Goal: Obtain resource: Download file/media

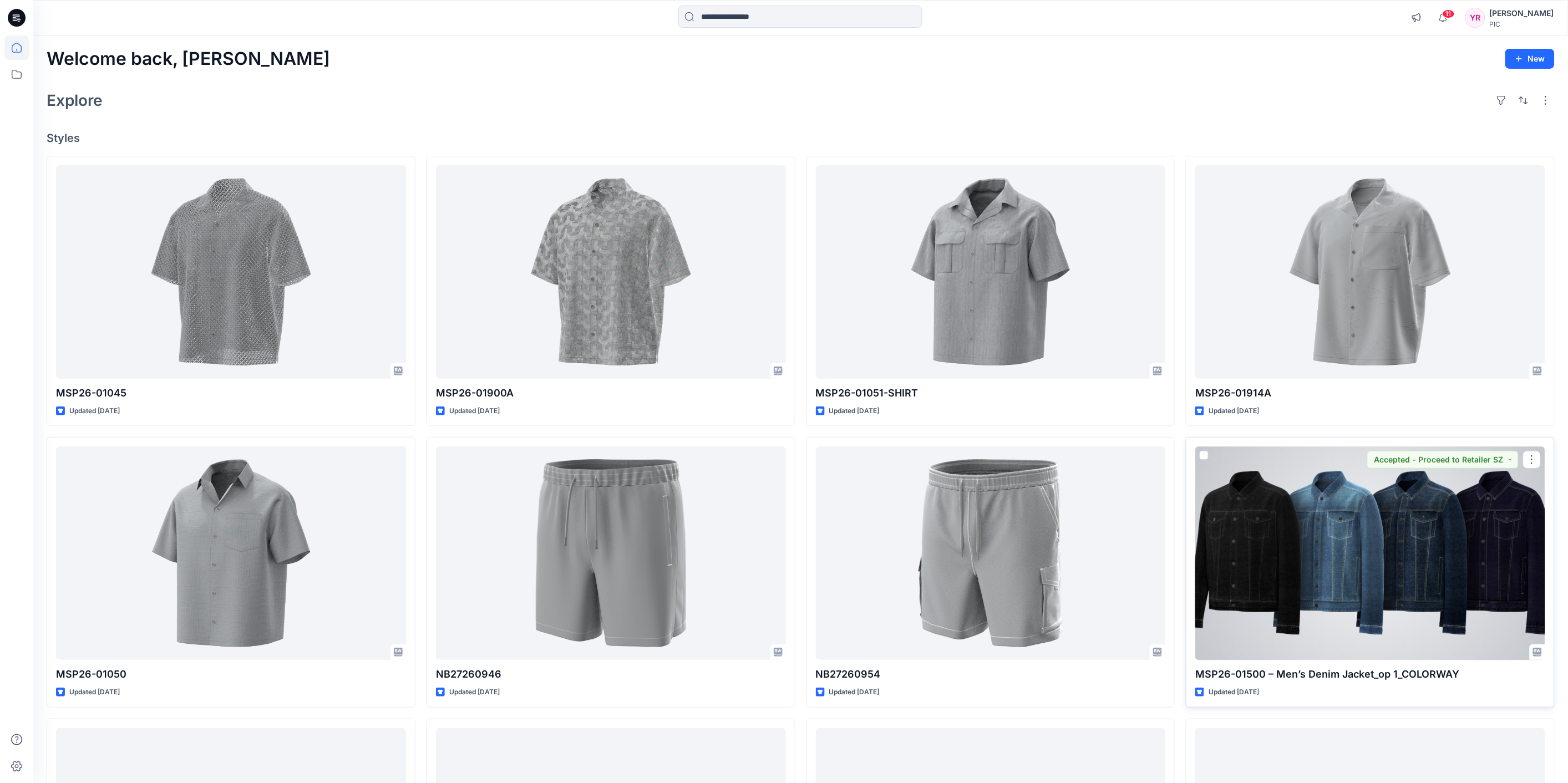
click at [1373, 506] on div at bounding box center [1371, 553] width 350 height 213
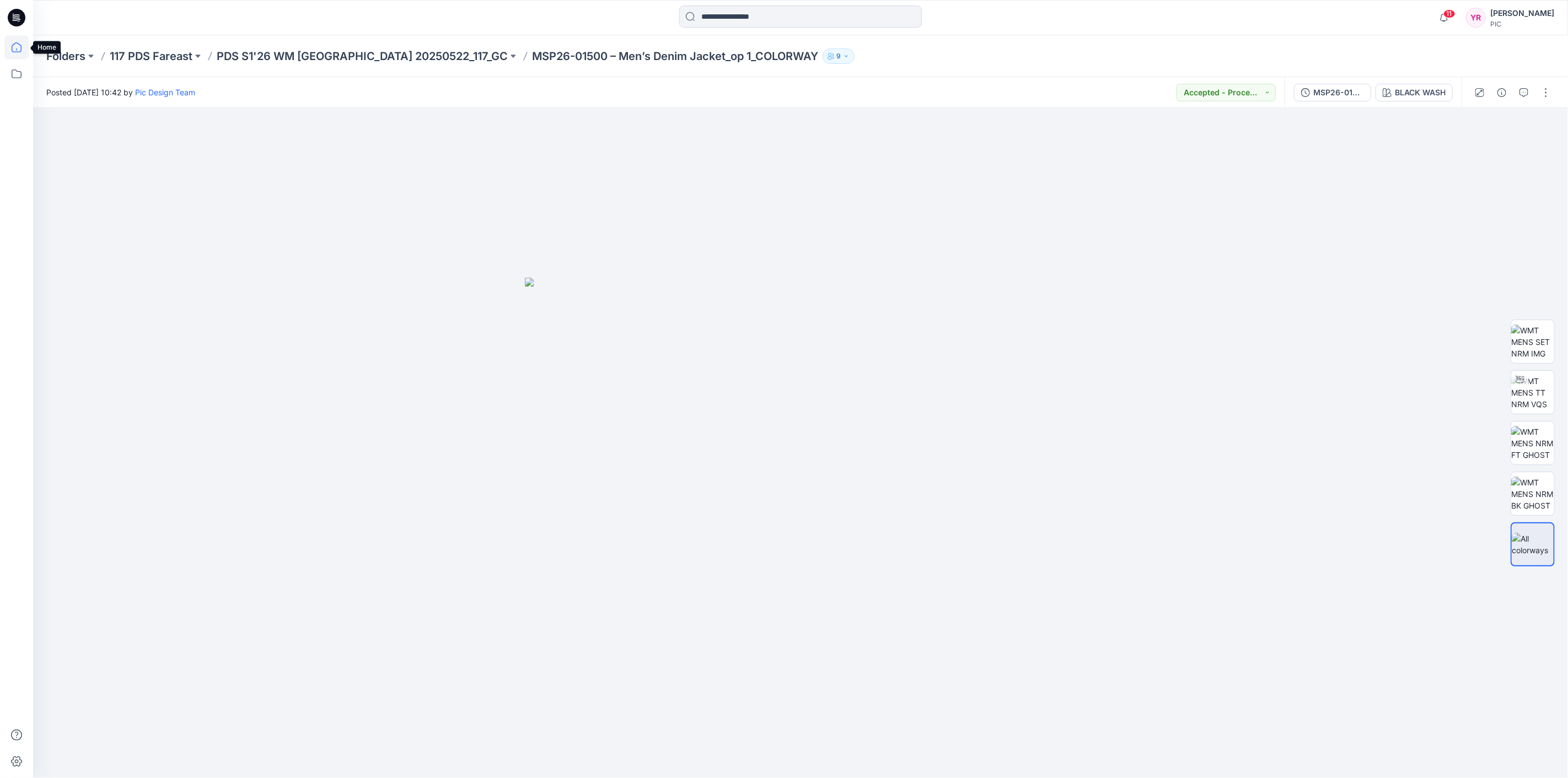
click at [16, 46] on icon at bounding box center [16, 47] width 24 height 24
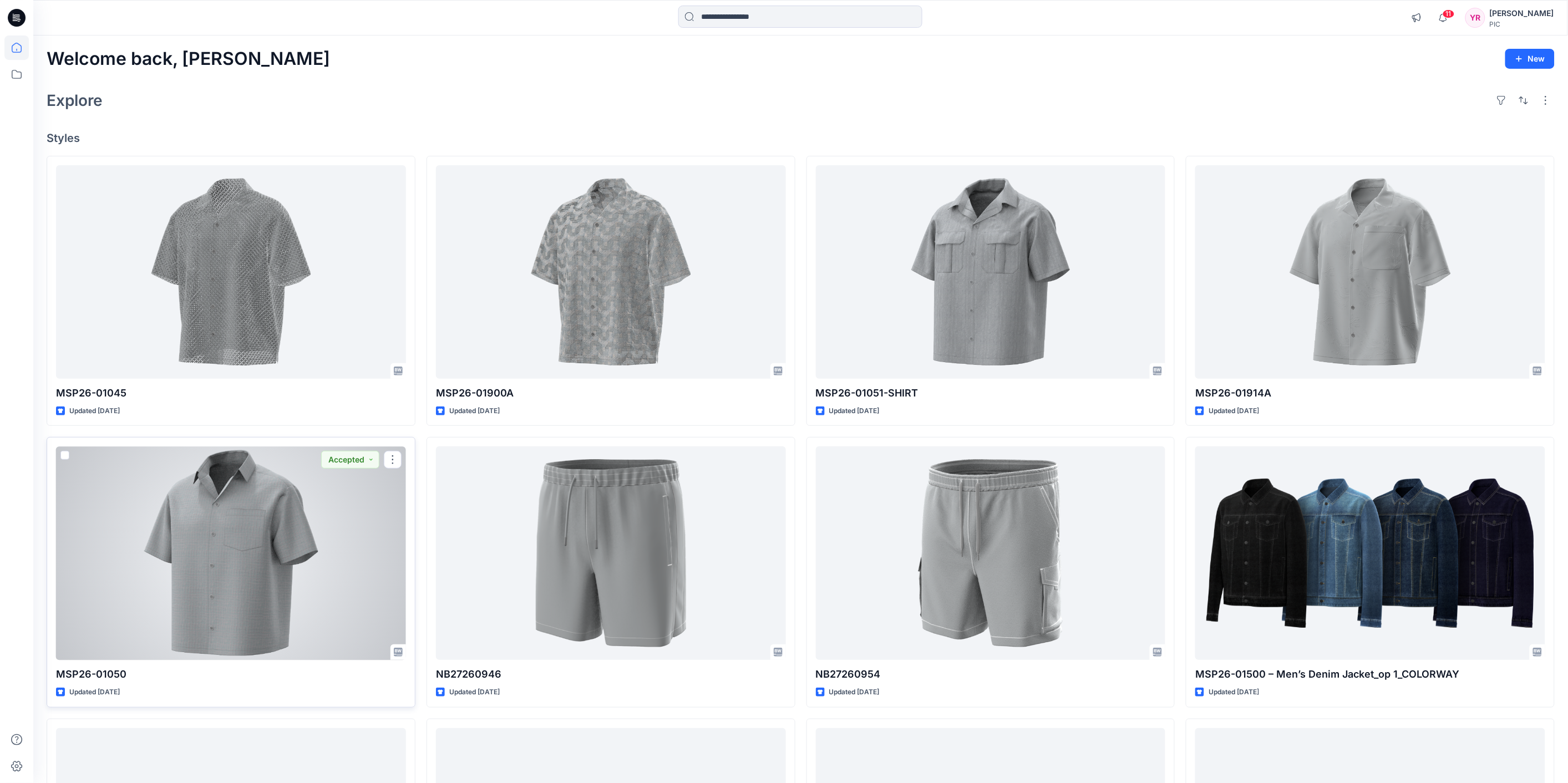
click at [264, 579] on div at bounding box center [232, 553] width 350 height 213
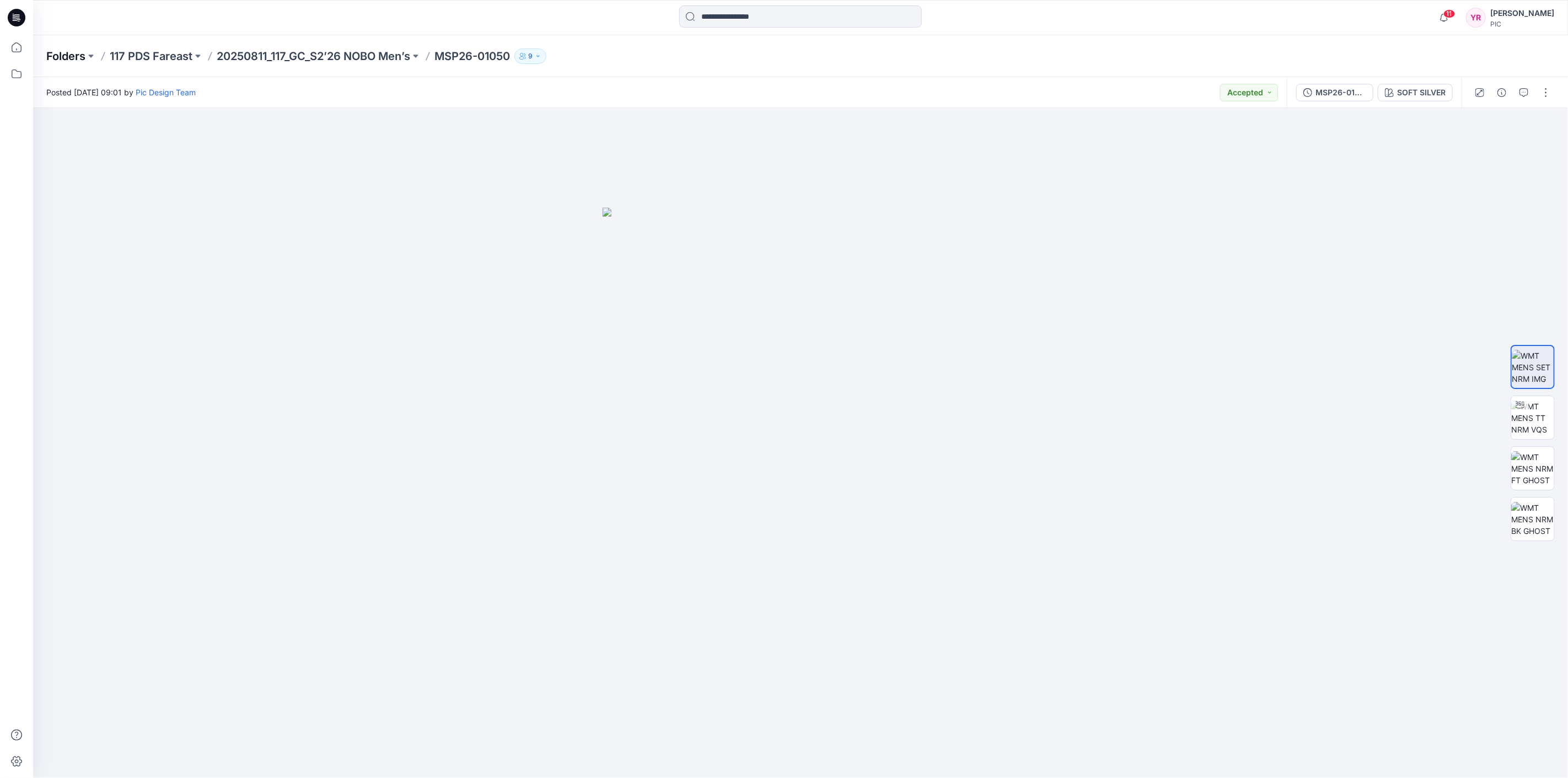
click at [83, 57] on p "Folders" at bounding box center [66, 56] width 39 height 16
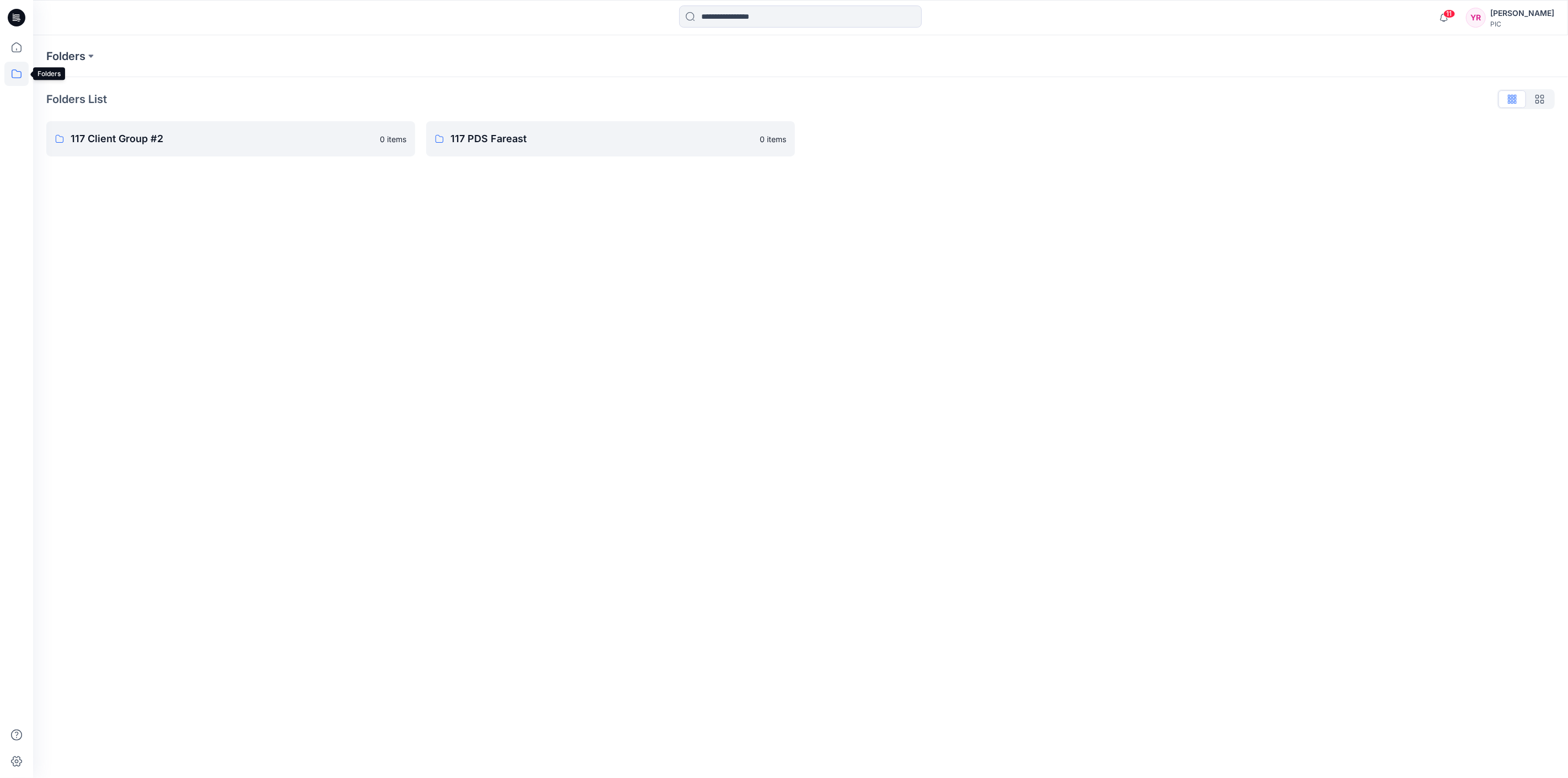
click at [18, 79] on icon at bounding box center [16, 74] width 24 height 24
click at [15, 53] on icon at bounding box center [16, 47] width 24 height 24
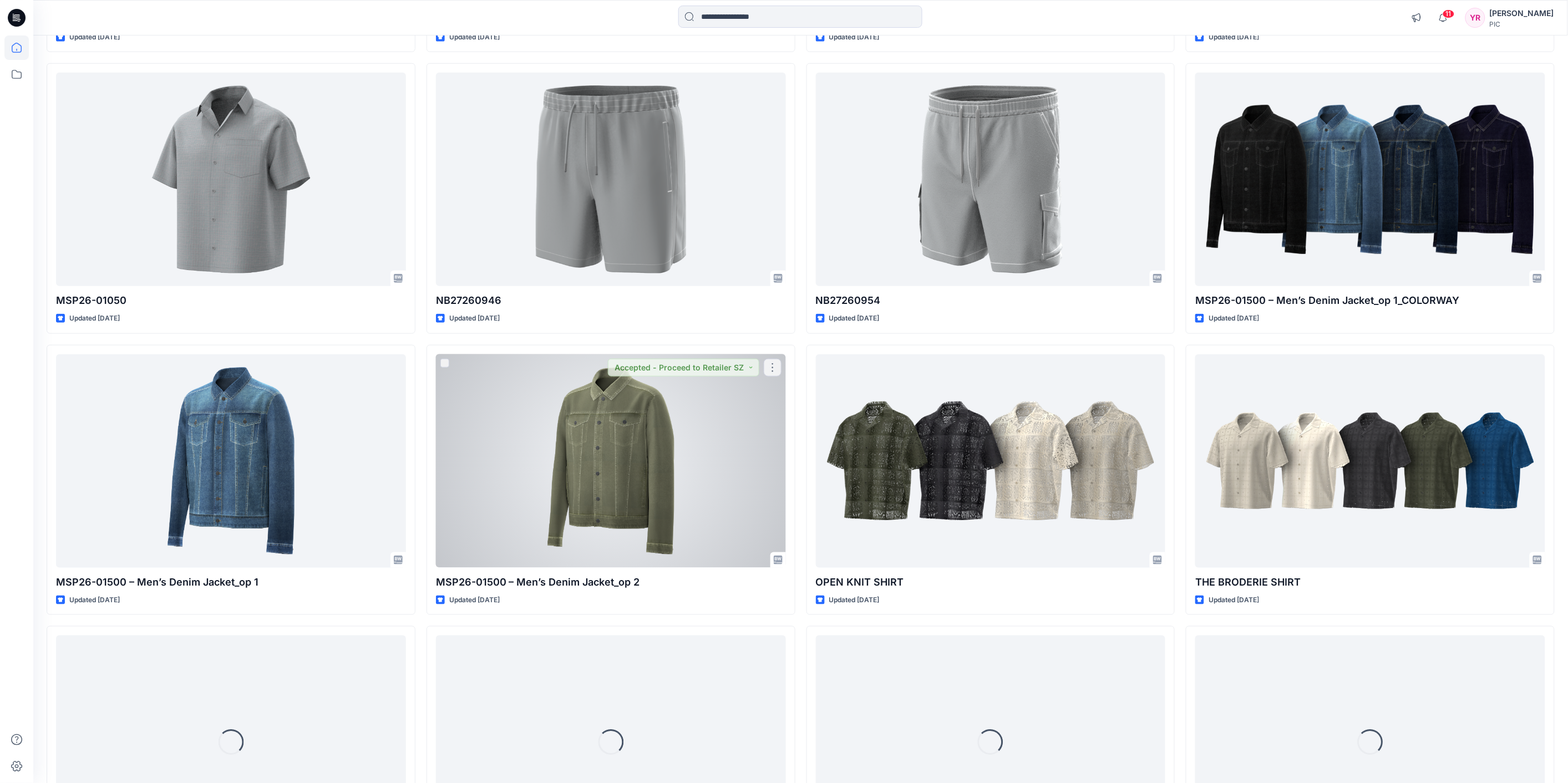
scroll to position [382, 0]
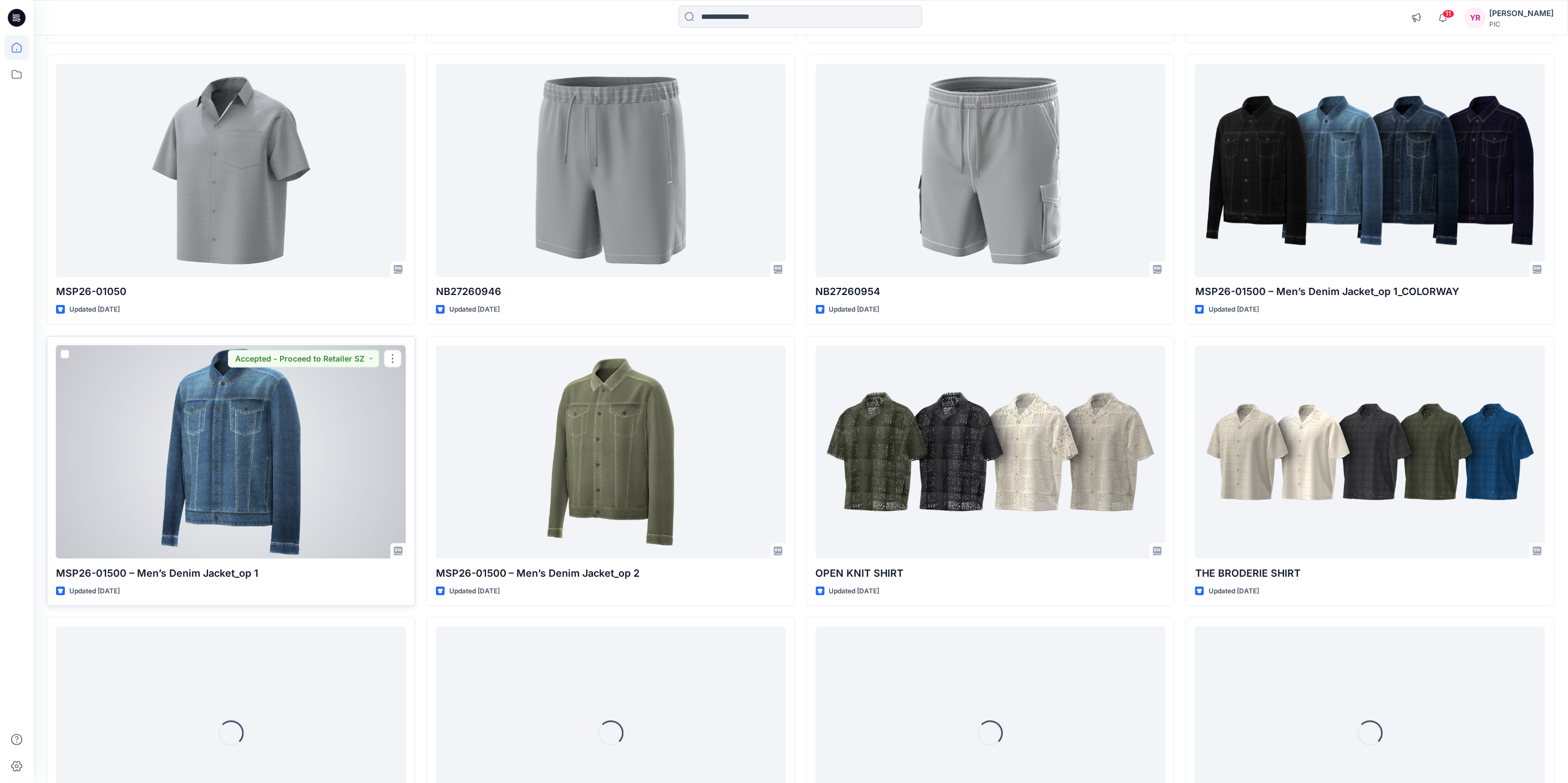
click at [280, 463] on div at bounding box center [232, 452] width 350 height 213
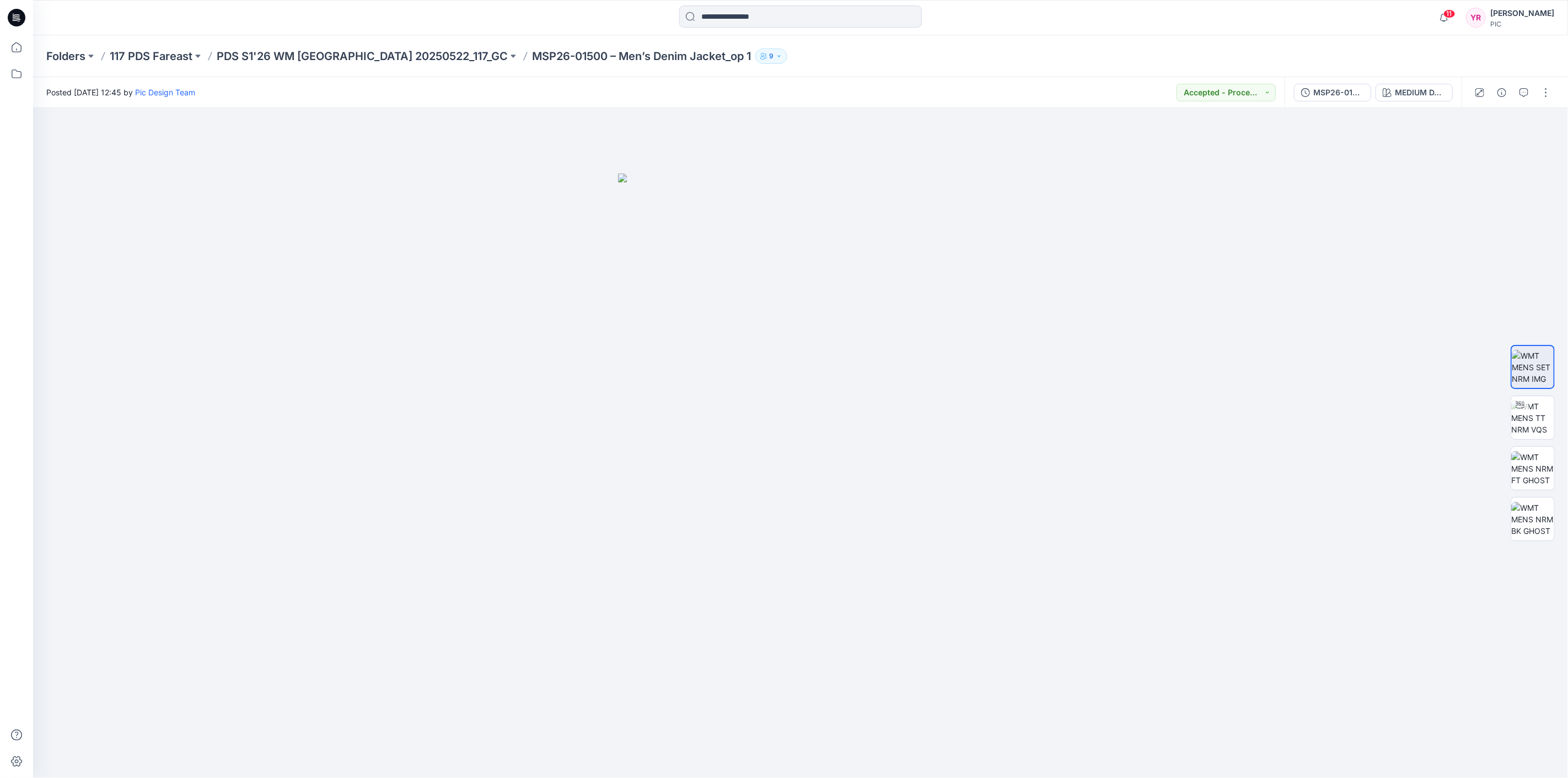
click at [532, 54] on p "MSP26-01500 – Men’s Denim Jacket_op 1" at bounding box center [641, 56] width 219 height 16
drag, startPoint x: 13, startPoint y: 47, endPoint x: 19, endPoint y: 56, distance: 10.8
click at [13, 47] on icon at bounding box center [16, 47] width 24 height 24
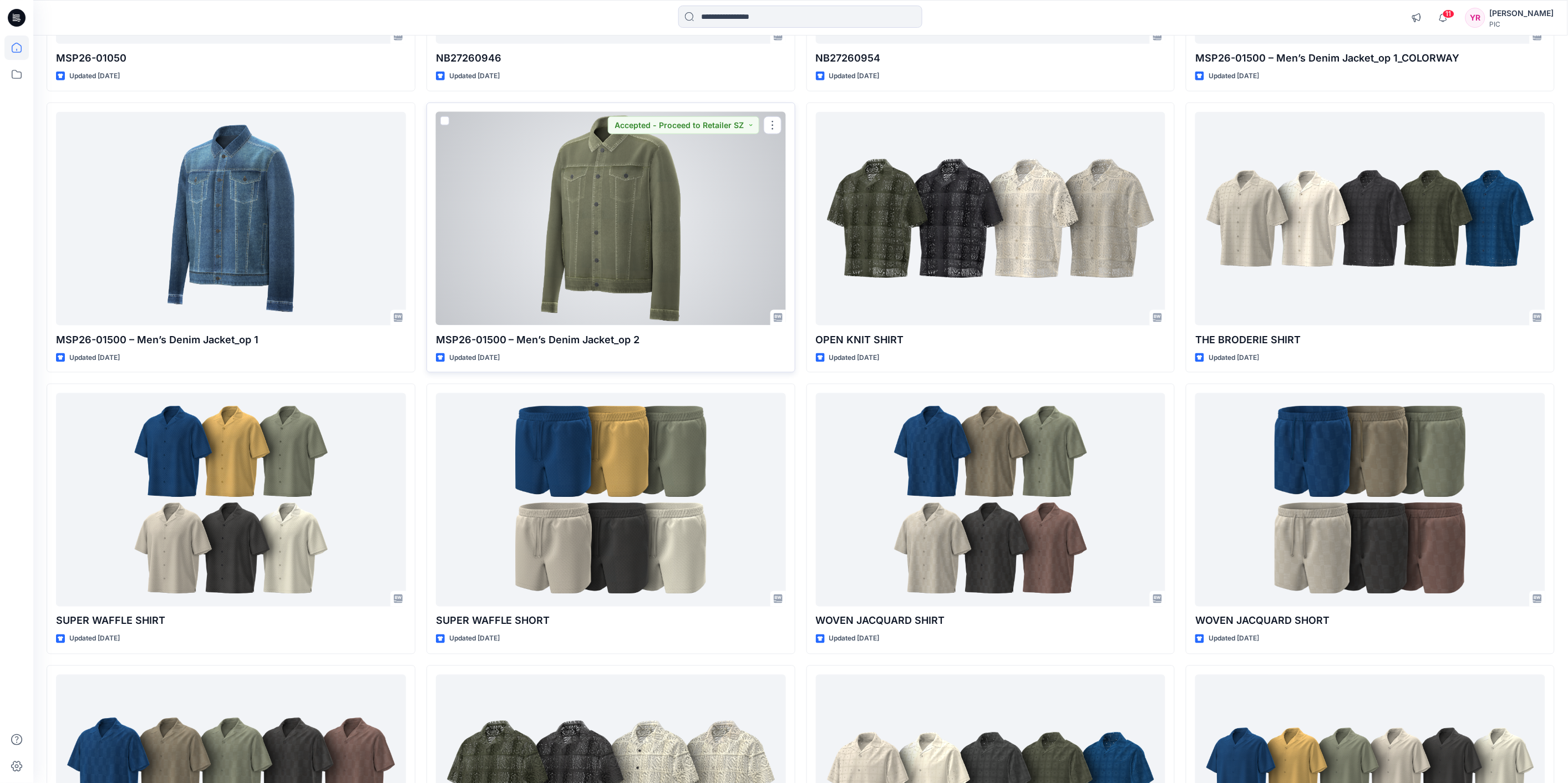
scroll to position [739, 0]
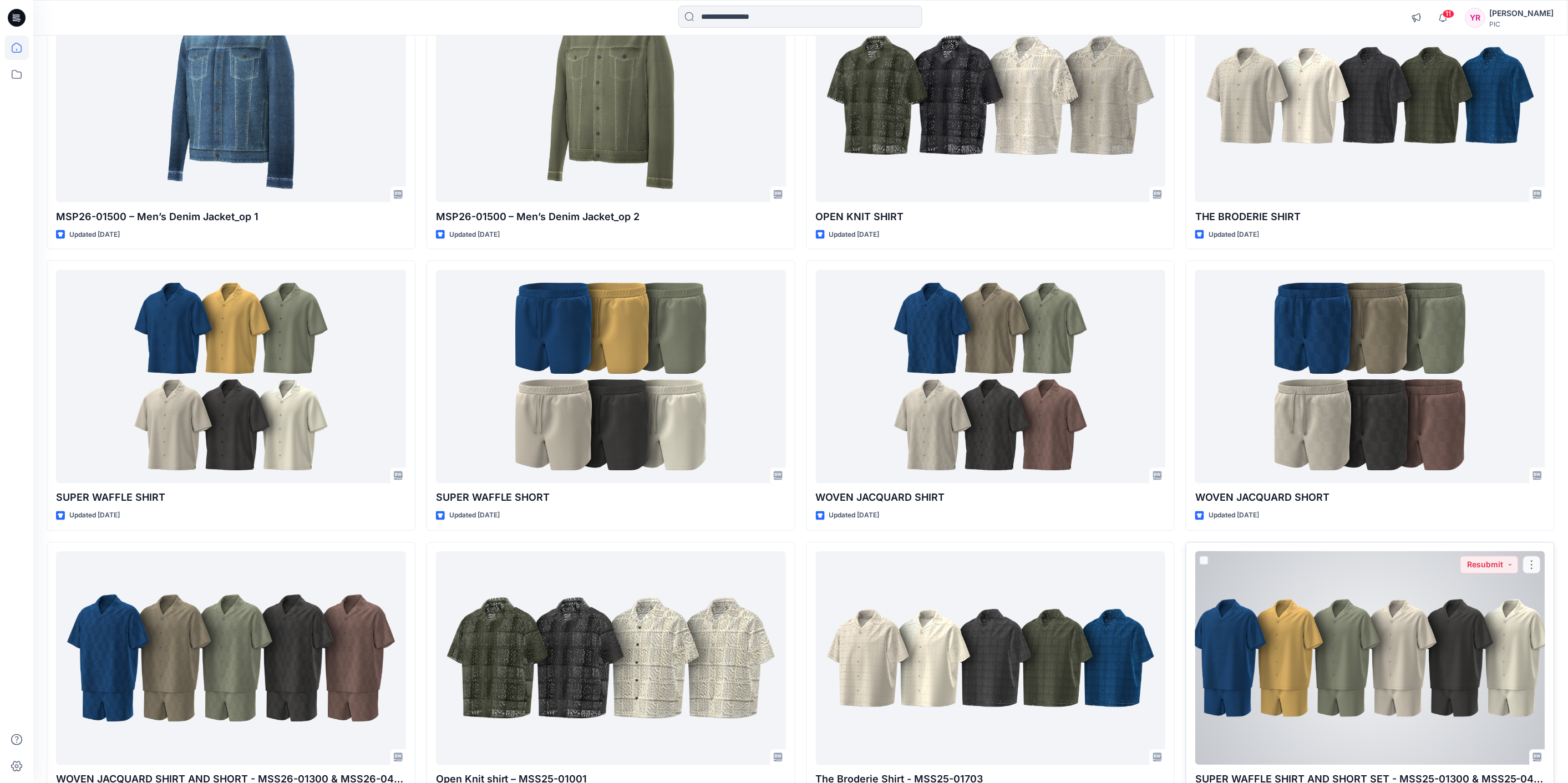
click at [1371, 678] on div at bounding box center [1371, 658] width 350 height 213
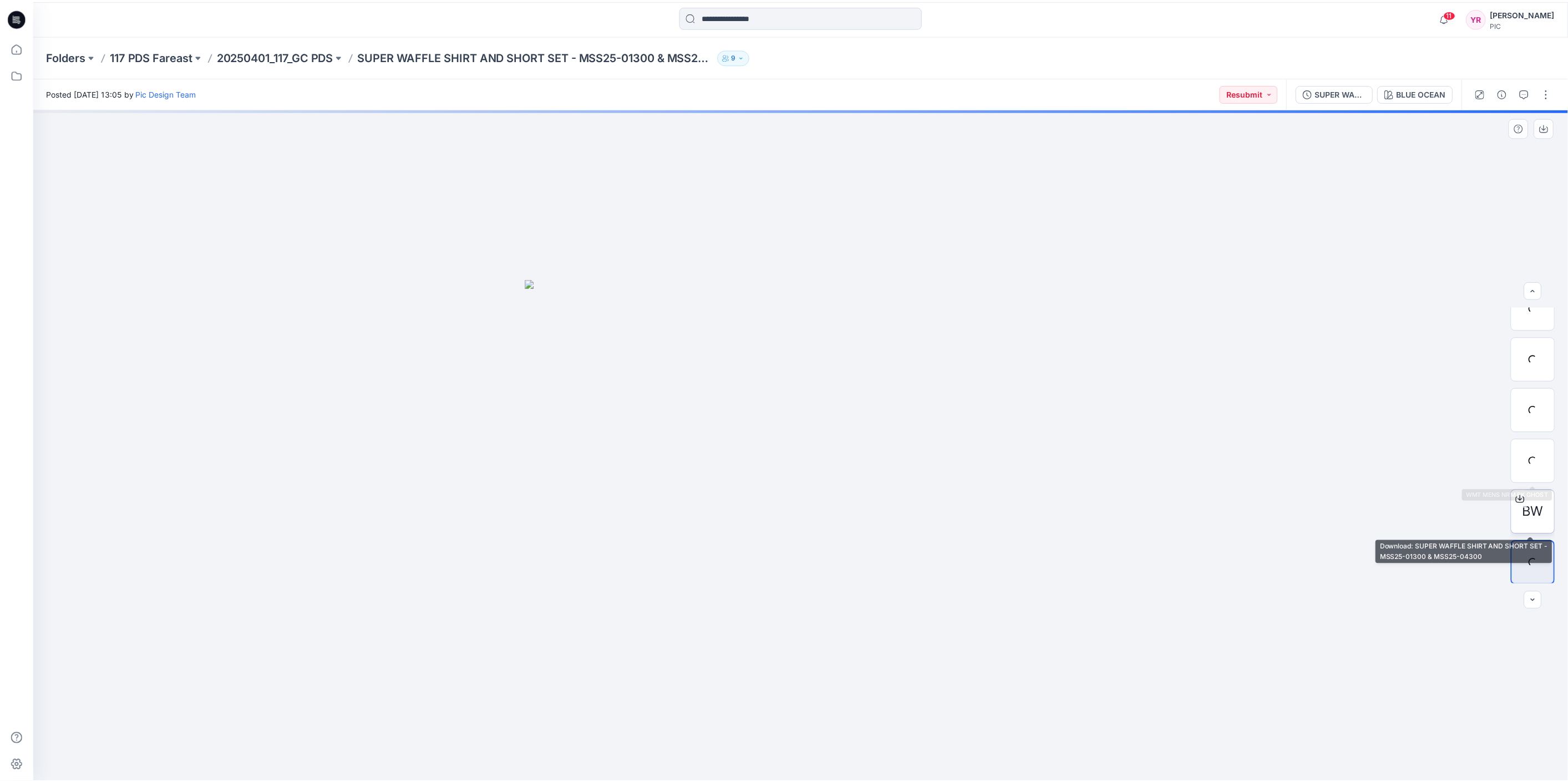
scroll to position [73, 0]
click at [1528, 500] on icon at bounding box center [1530, 499] width 9 height 9
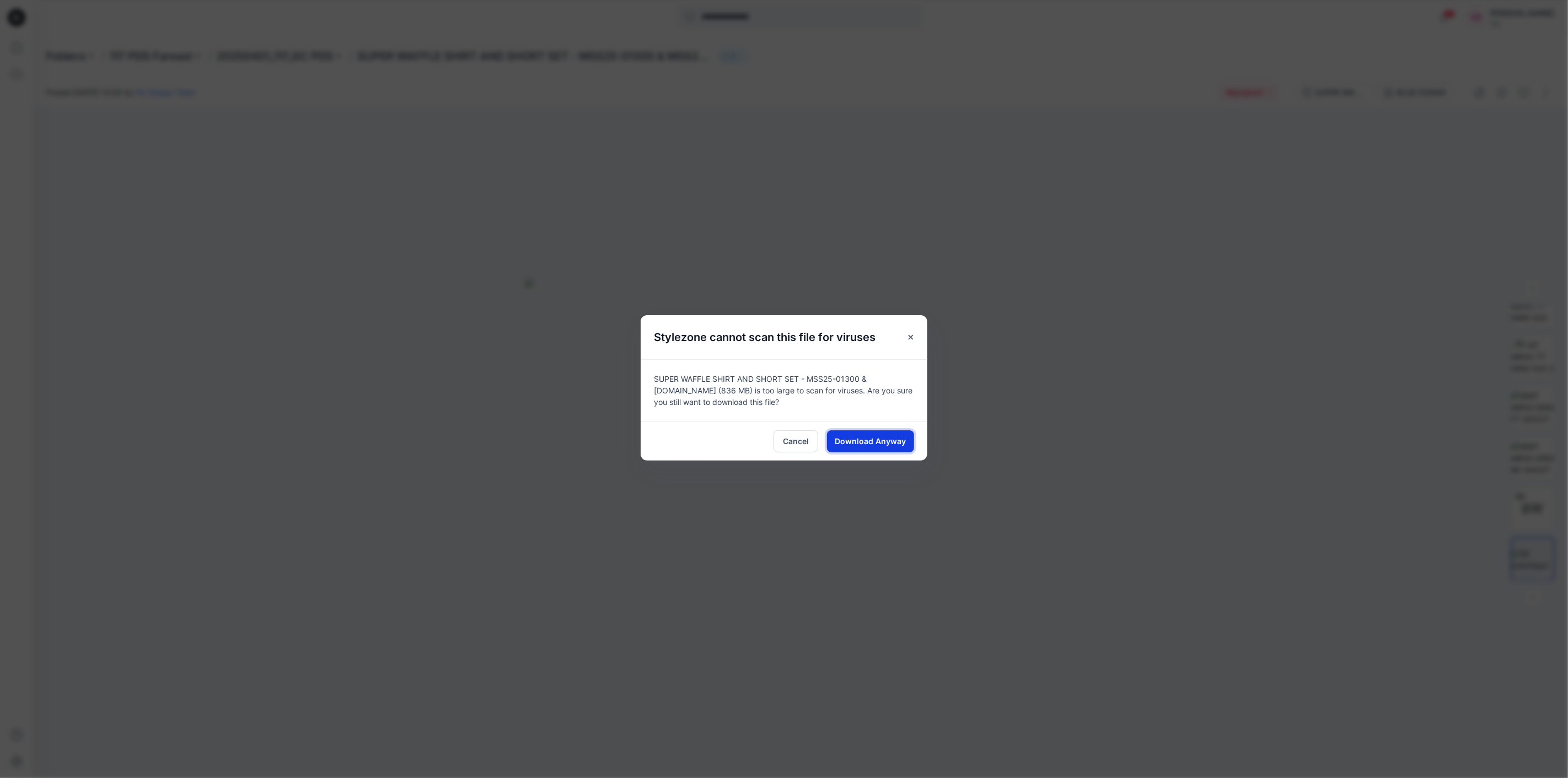
click at [899, 437] on span "Download Anyway" at bounding box center [870, 441] width 71 height 11
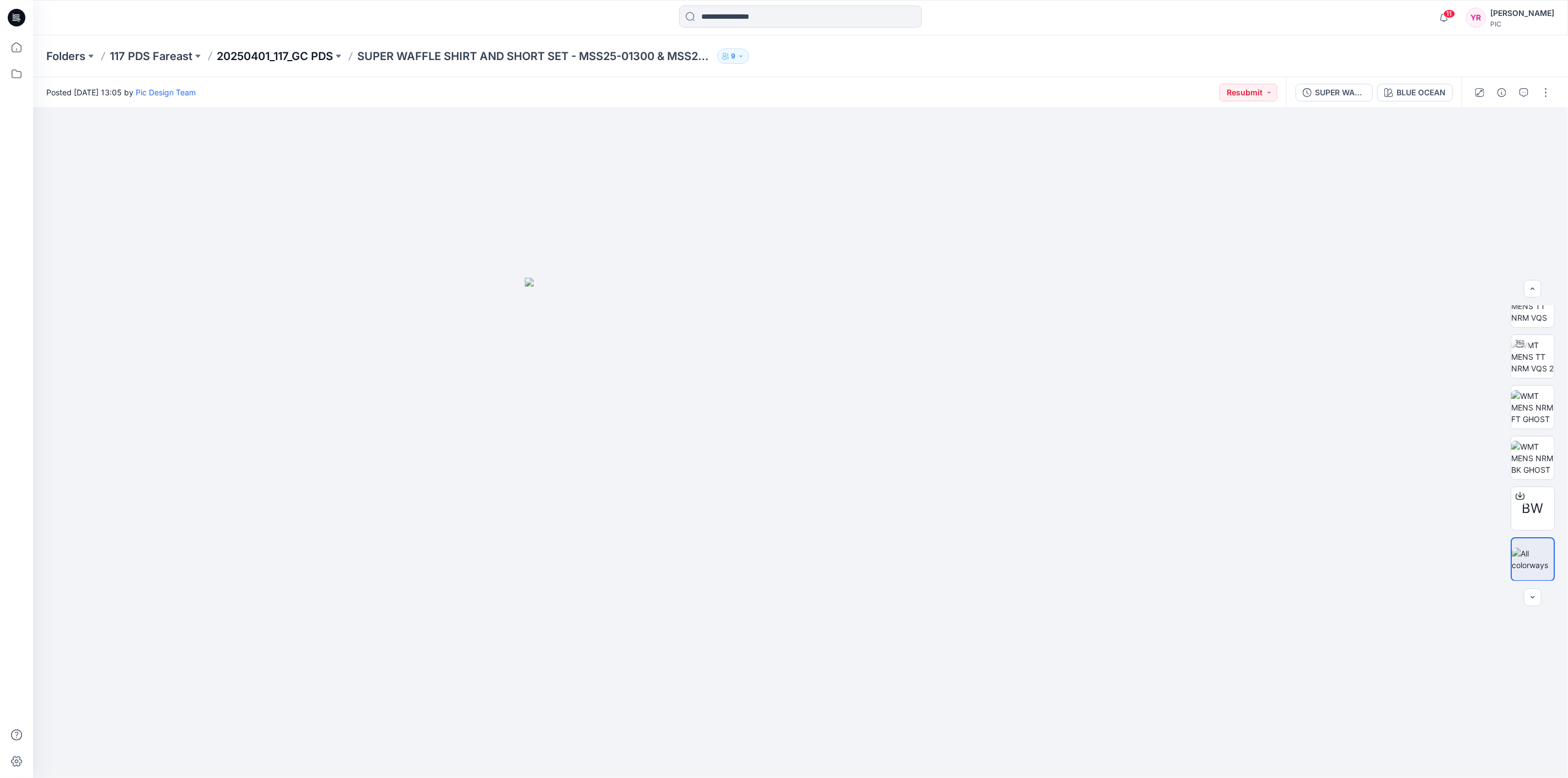
click at [309, 52] on p "20250401_117_GC PDS" at bounding box center [275, 56] width 117 height 16
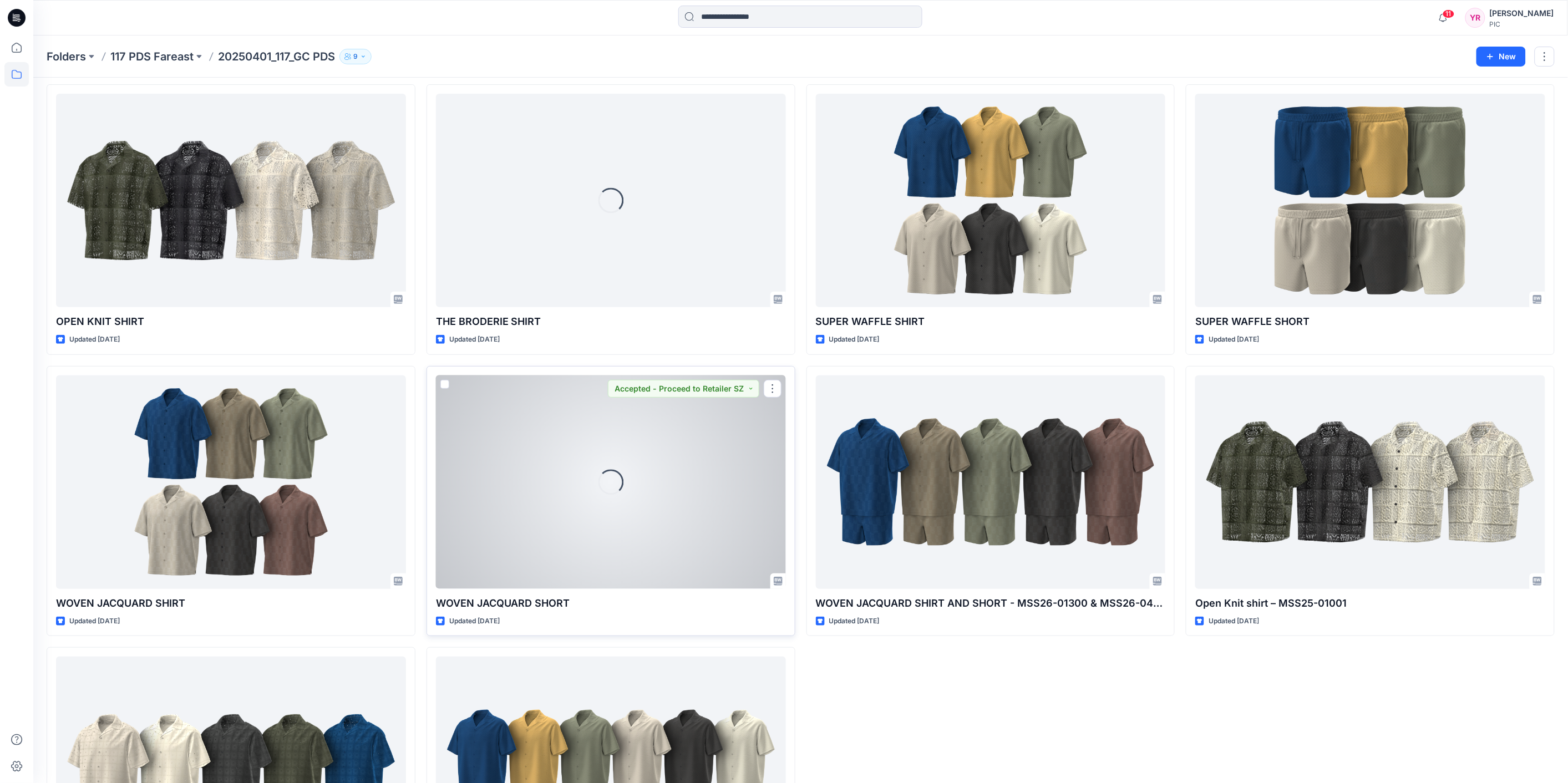
scroll to position [62, 0]
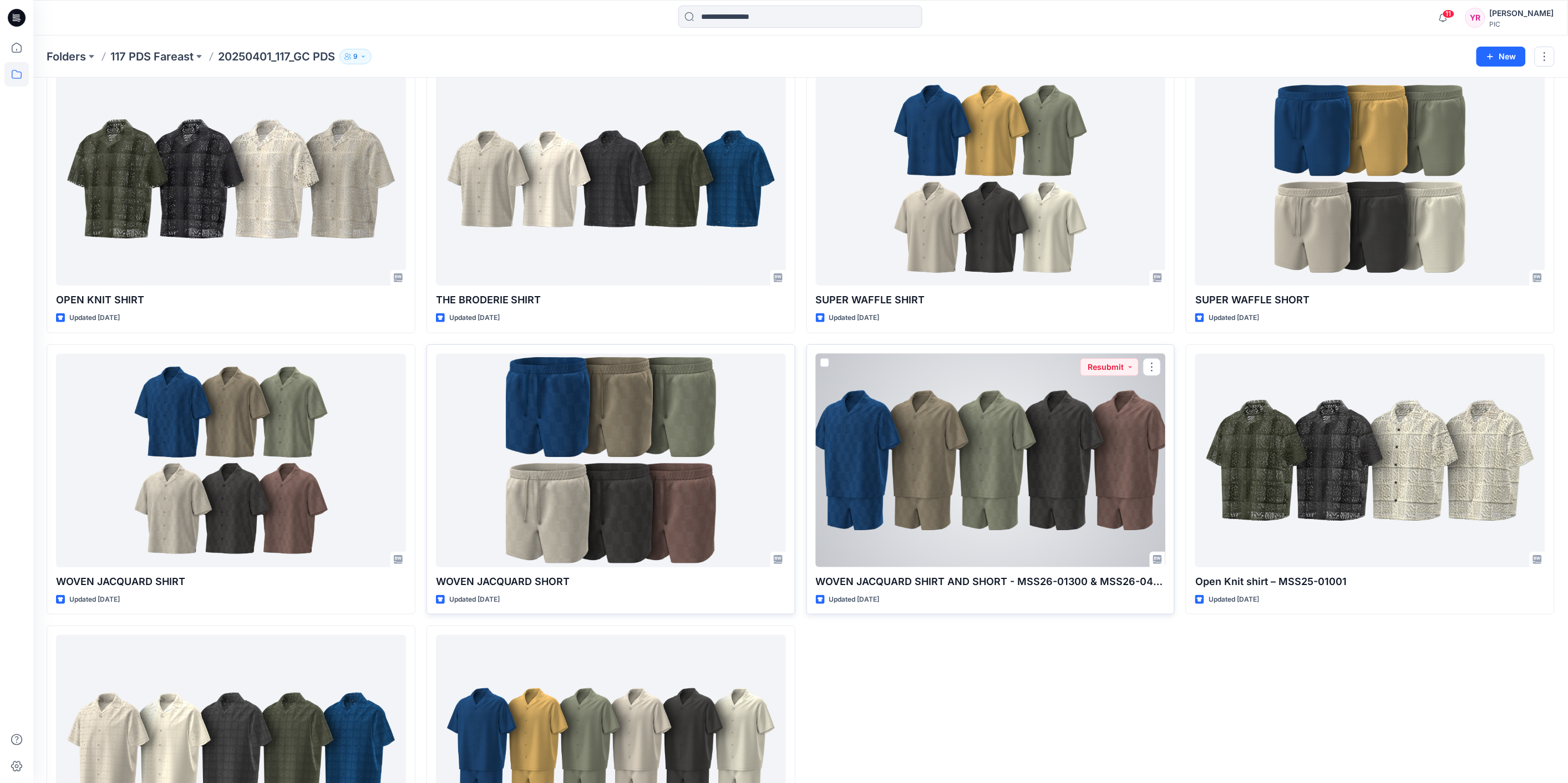
click at [975, 461] on div at bounding box center [991, 461] width 350 height 213
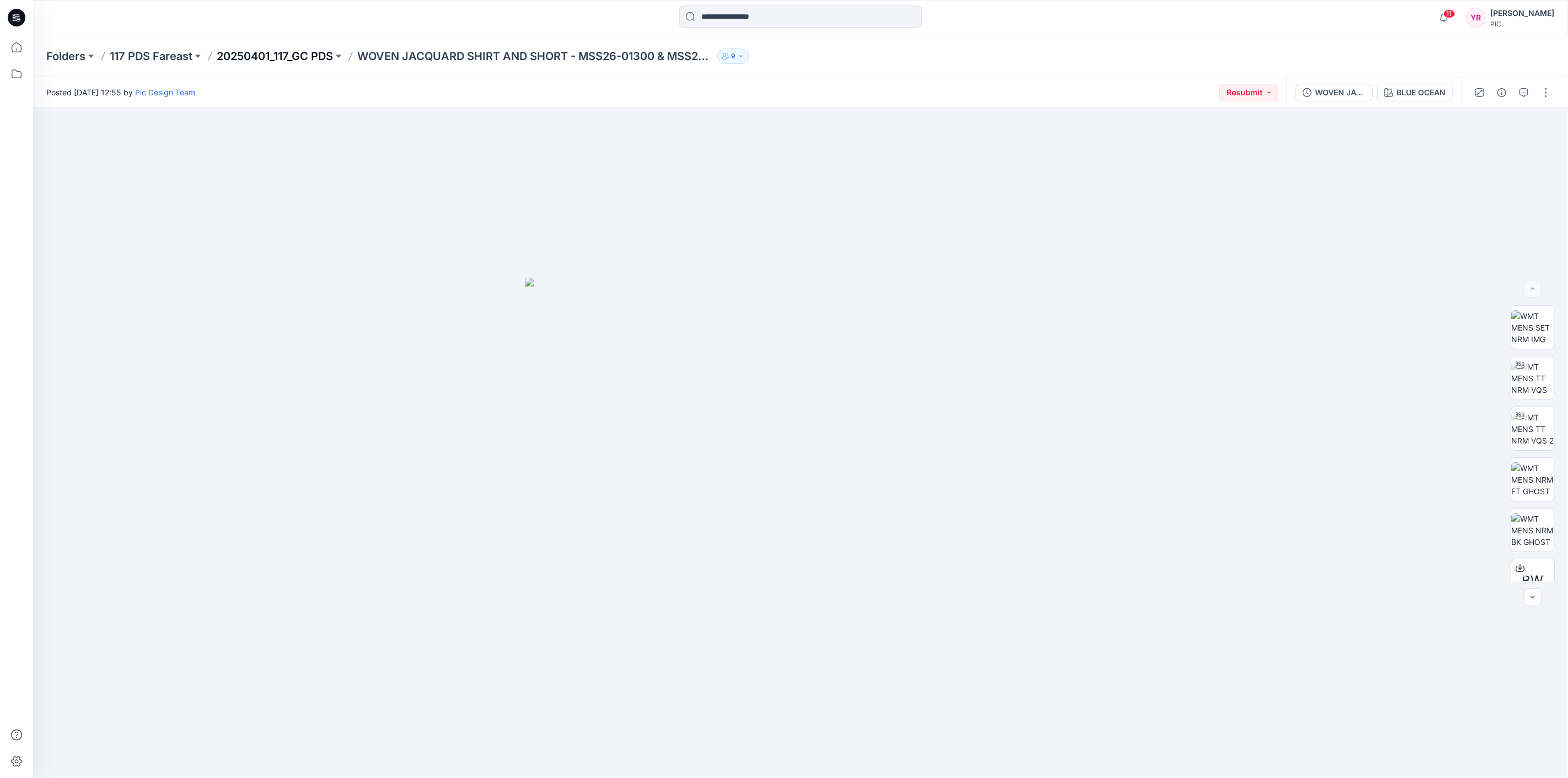
click at [260, 56] on p "20250401_117_GC PDS" at bounding box center [275, 56] width 117 height 16
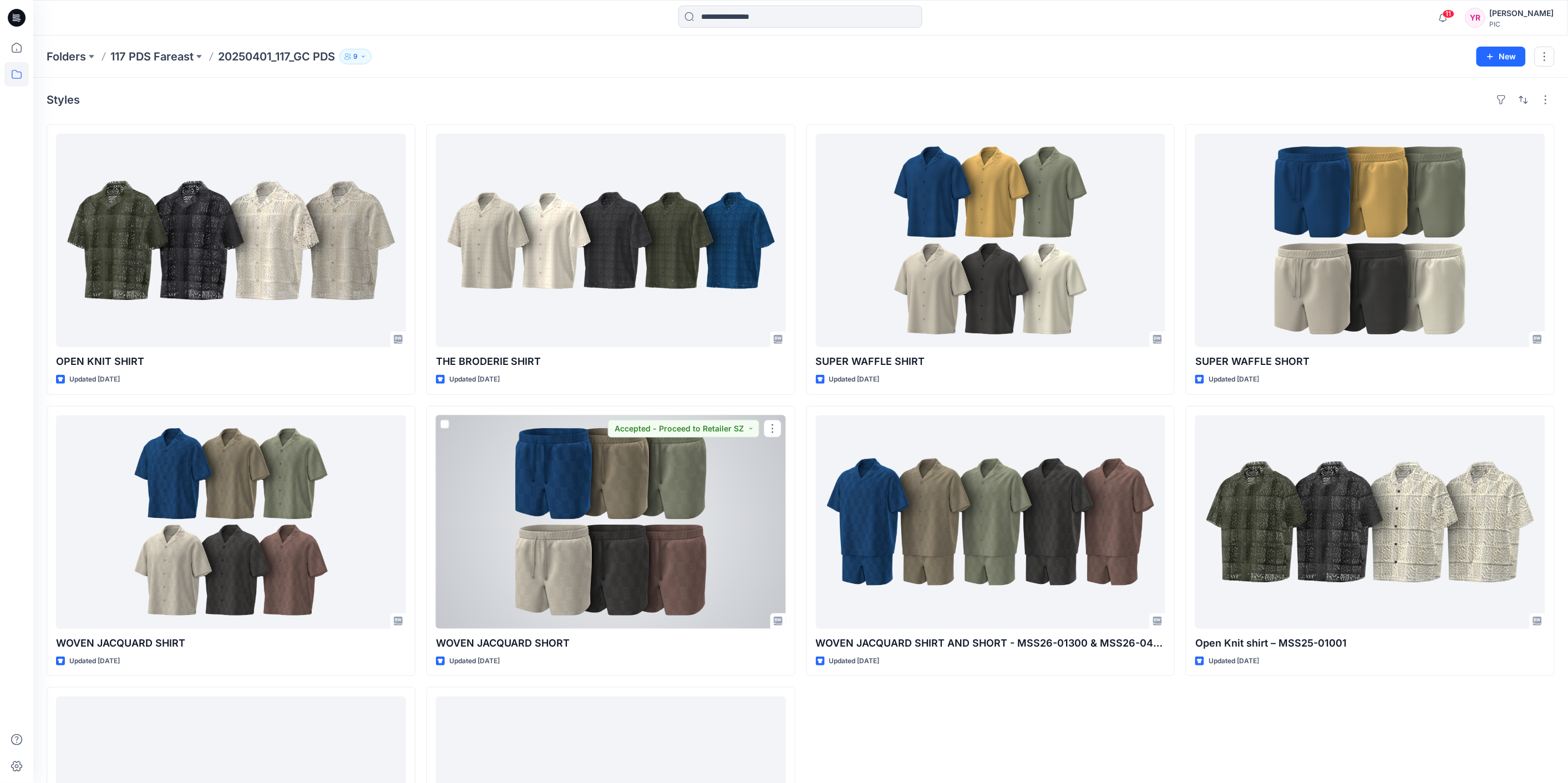
click at [683, 512] on div at bounding box center [611, 522] width 350 height 213
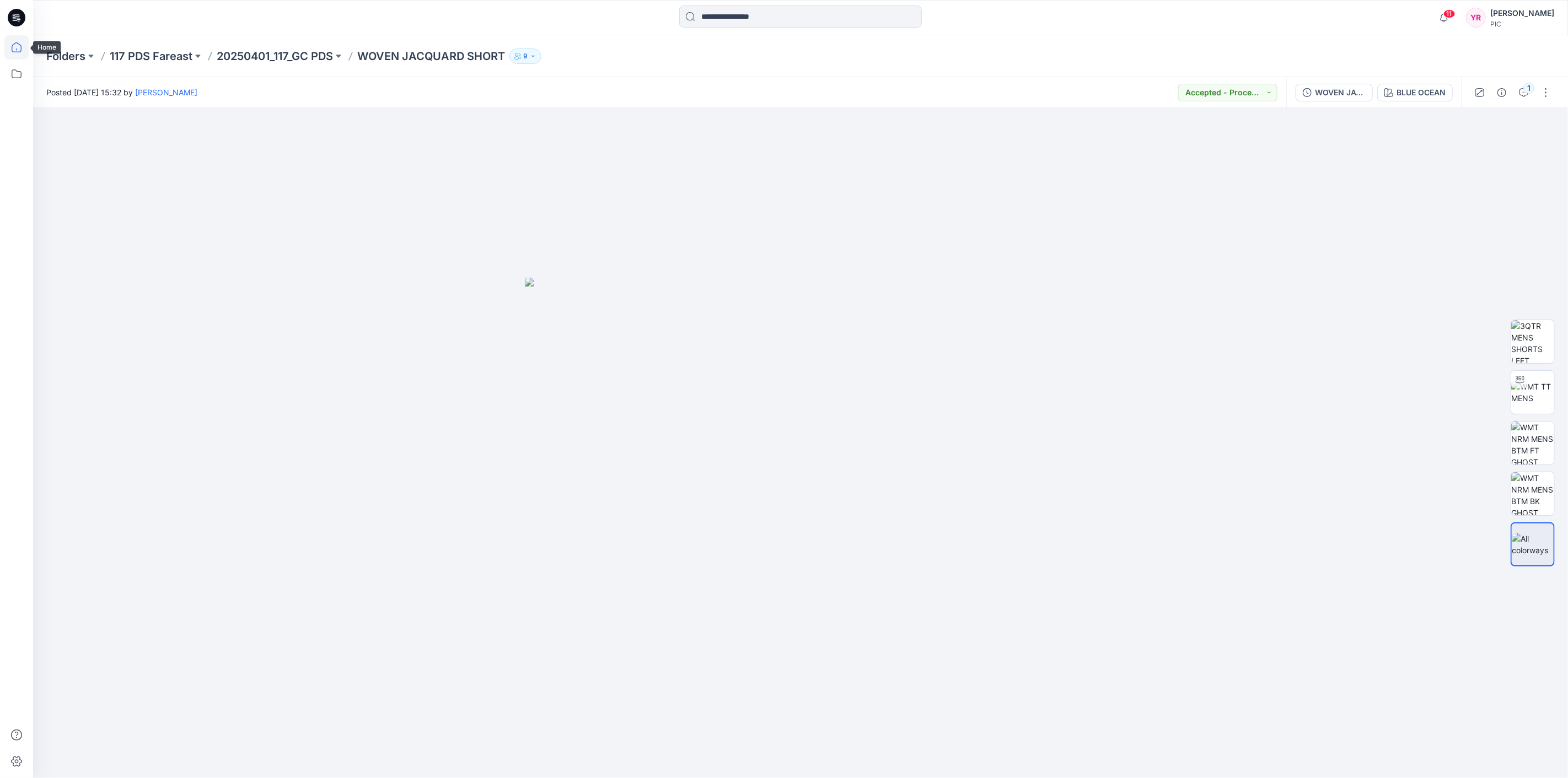
click at [18, 49] on icon at bounding box center [16, 47] width 24 height 24
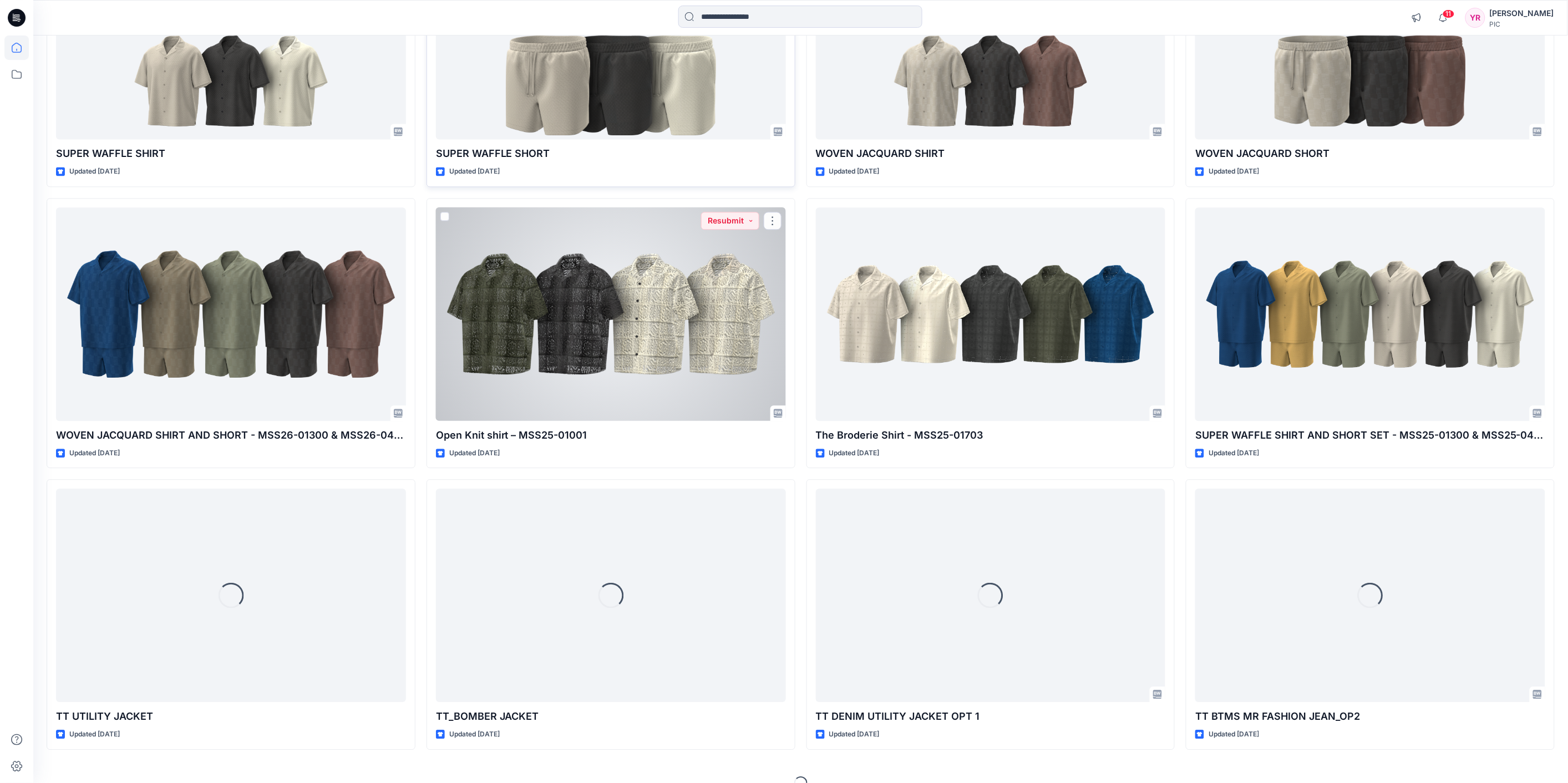
scroll to position [1104, 0]
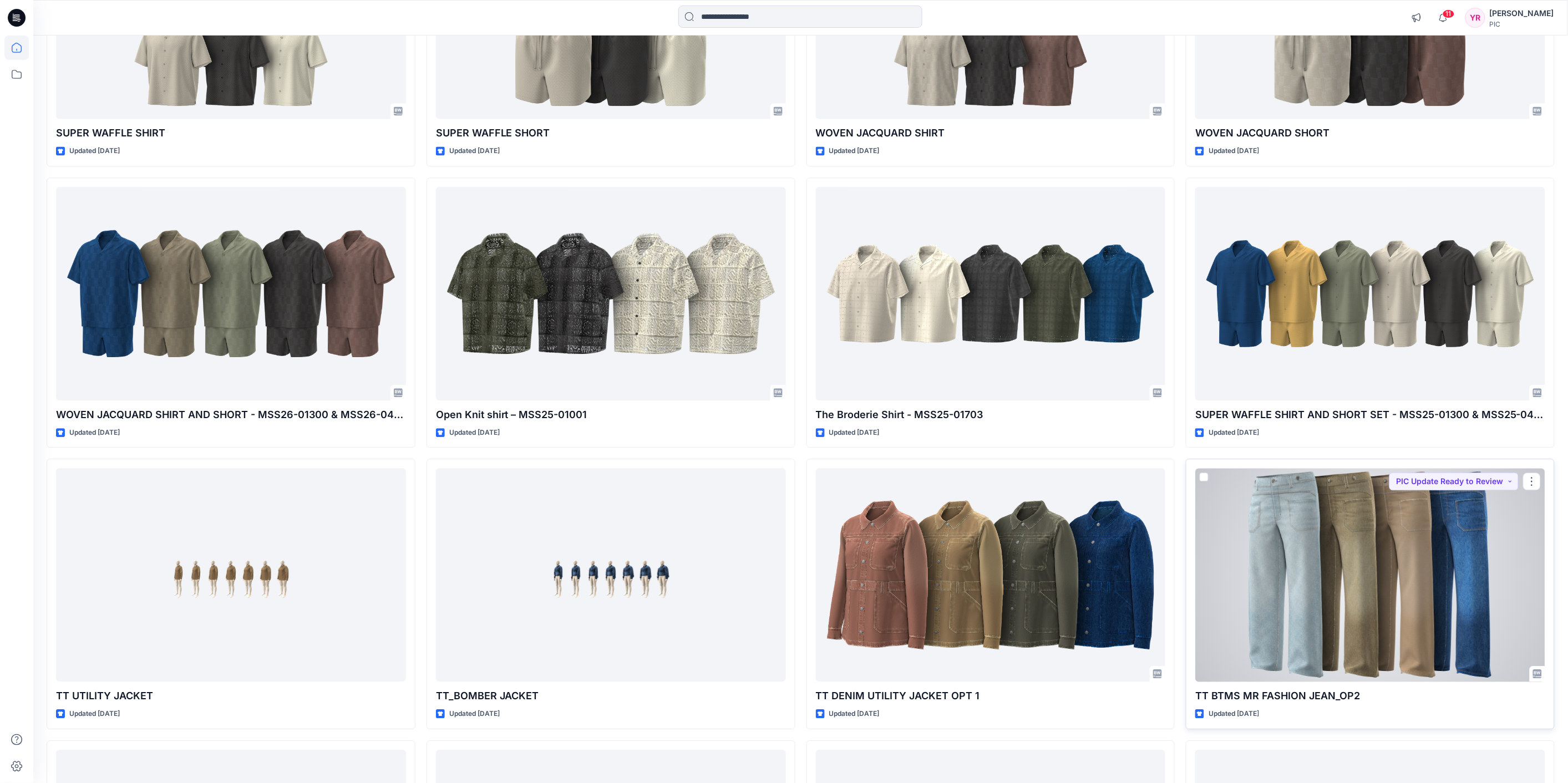
click at [1341, 531] on div at bounding box center [1371, 575] width 350 height 213
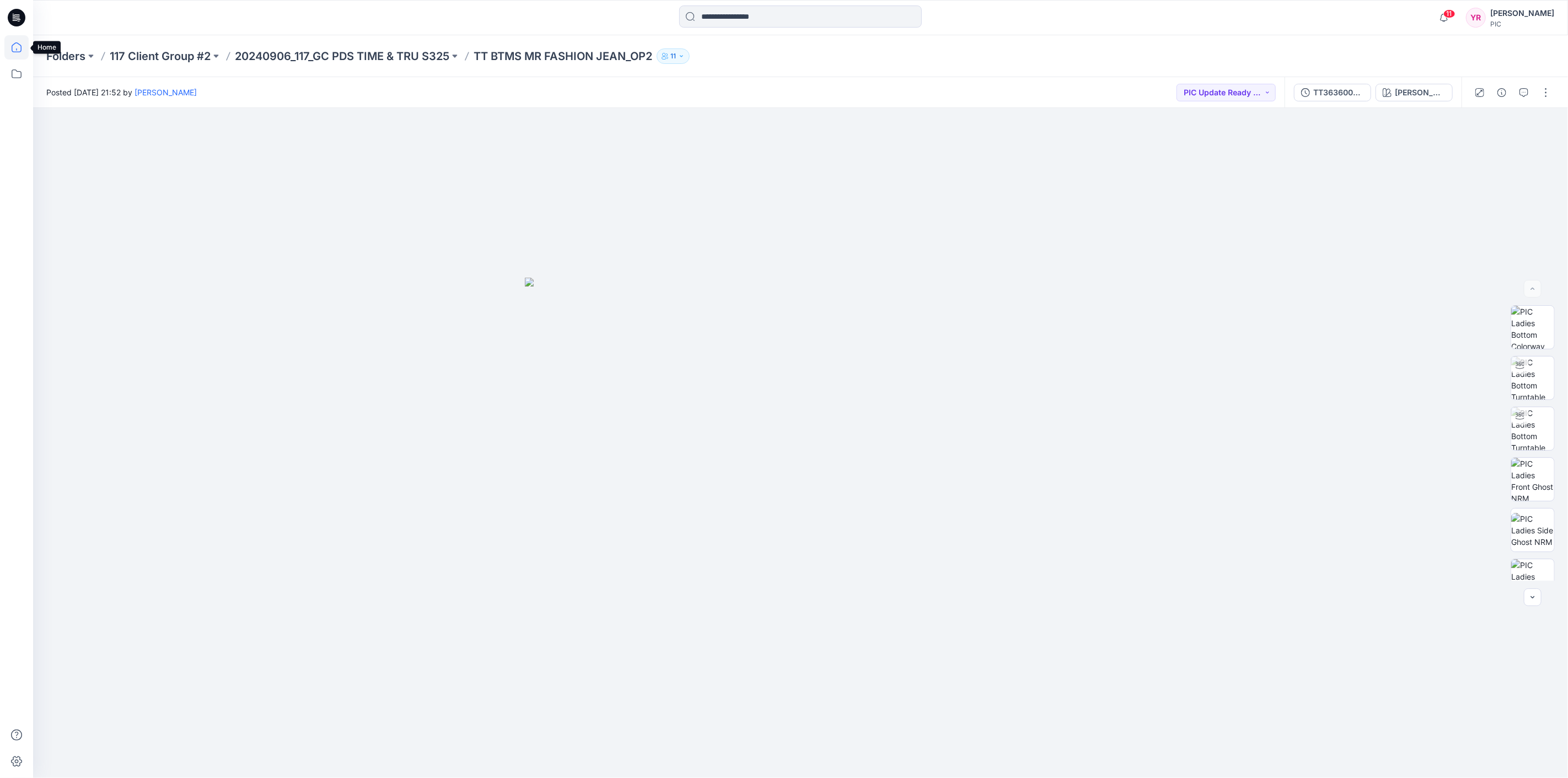
click at [24, 56] on icon at bounding box center [16, 47] width 24 height 24
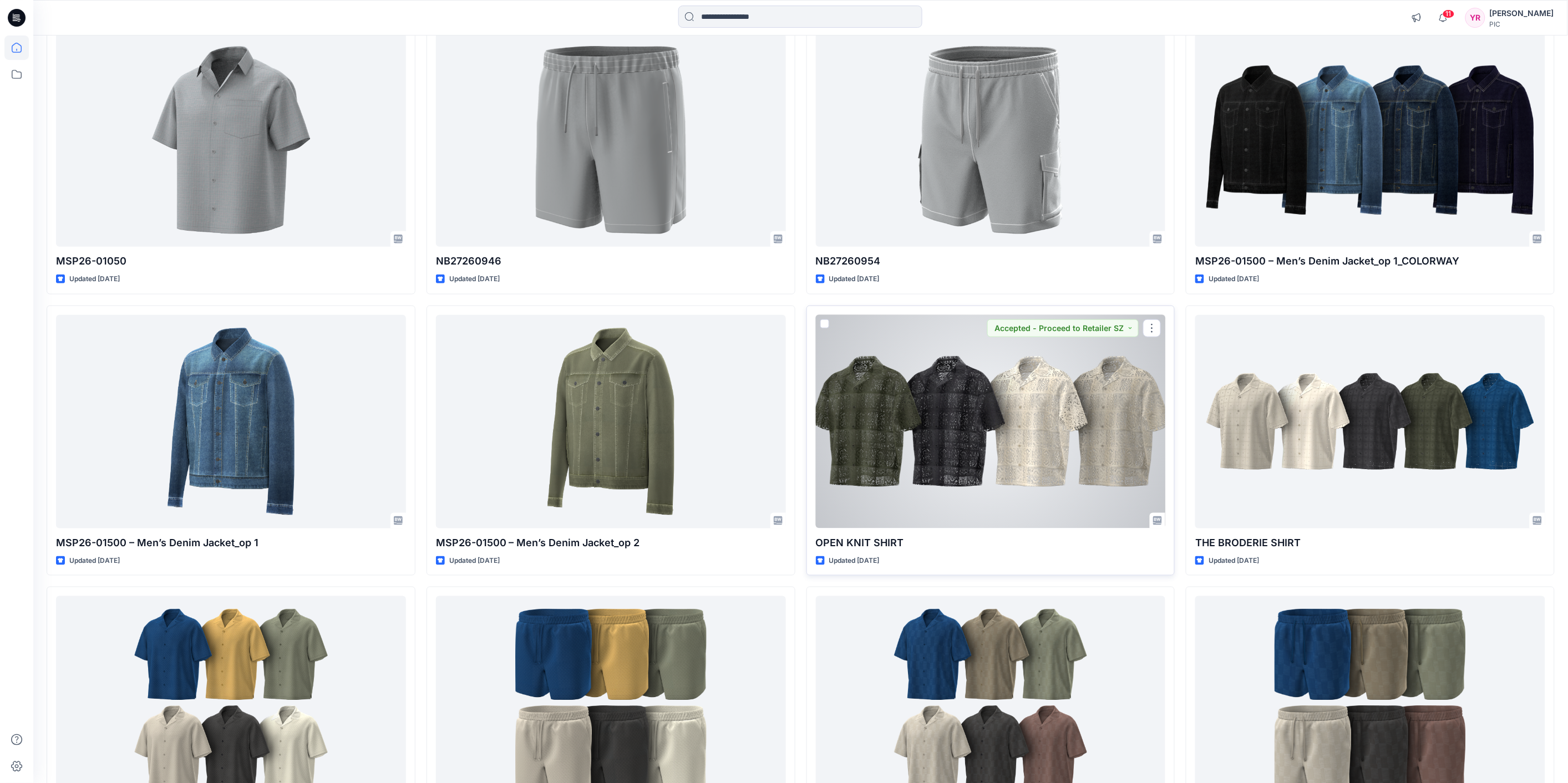
scroll to position [431, 0]
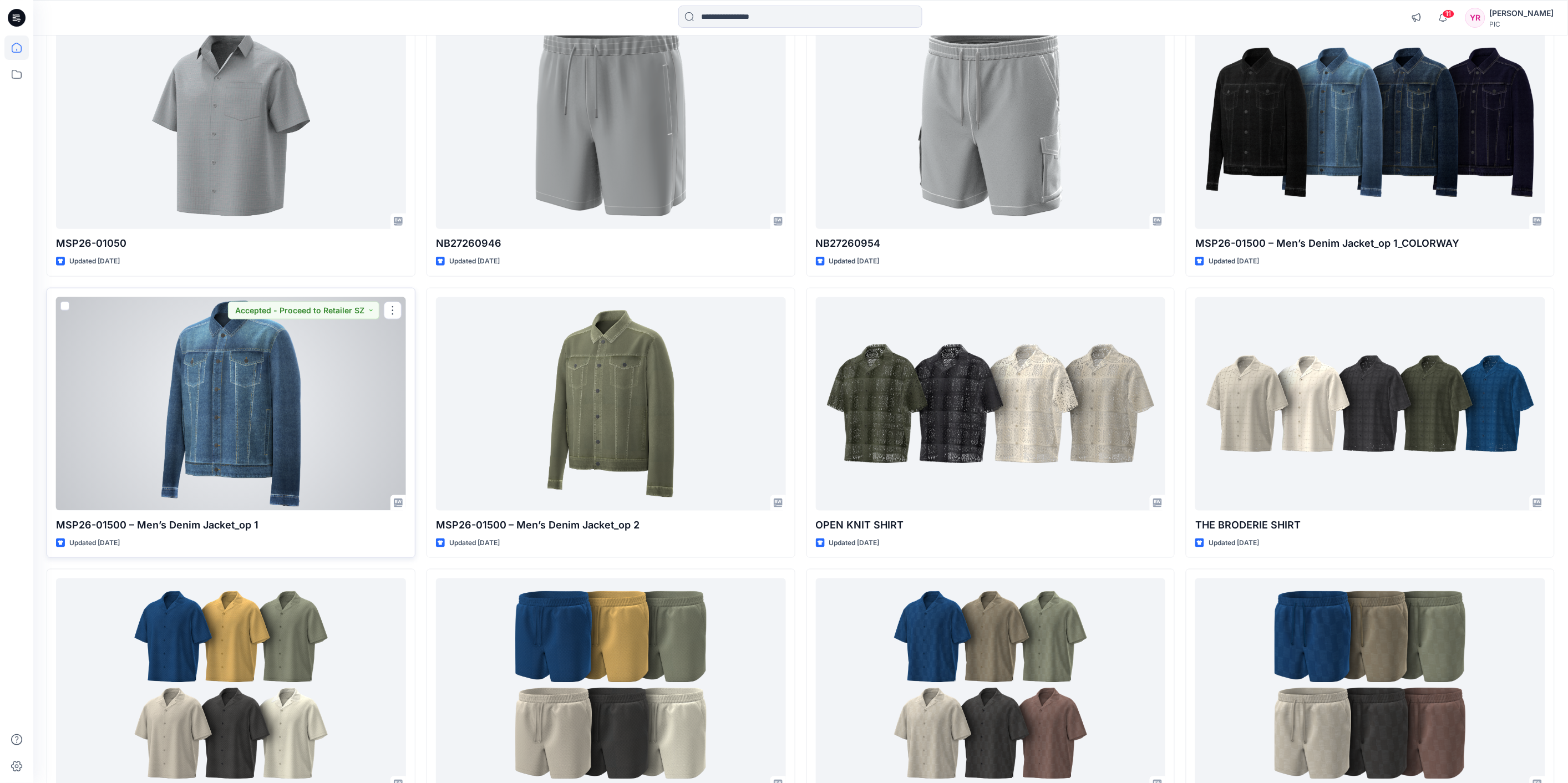
click at [335, 384] on div at bounding box center [232, 404] width 350 height 213
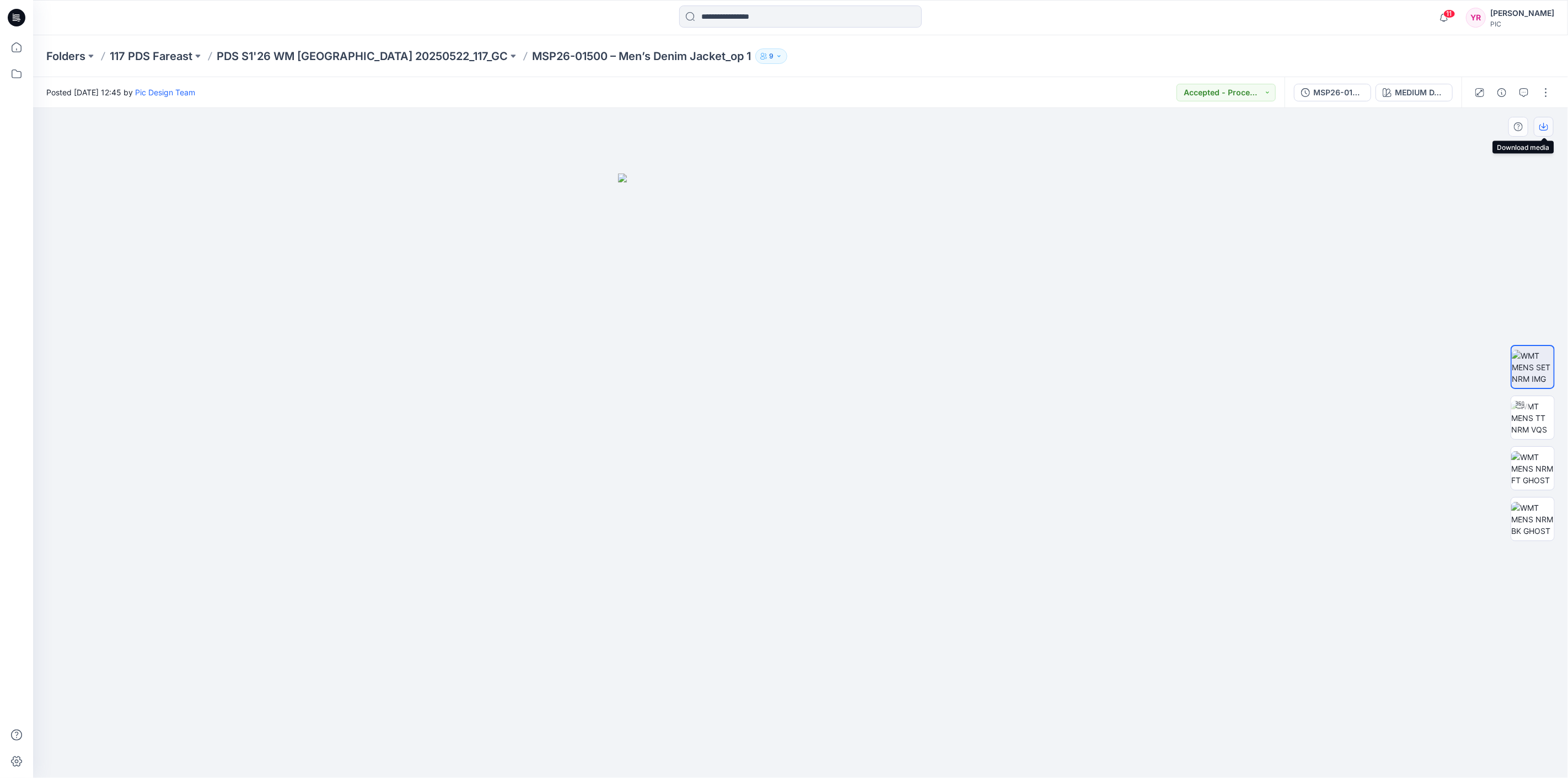
click at [1547, 130] on icon "button" at bounding box center [1544, 127] width 9 height 9
click at [1428, 260] on div at bounding box center [800, 443] width 1535 height 670
click at [1330, 90] on div "MSP26-01500 – Men’s Denim Jacket_op 1_V5" at bounding box center [1339, 93] width 51 height 12
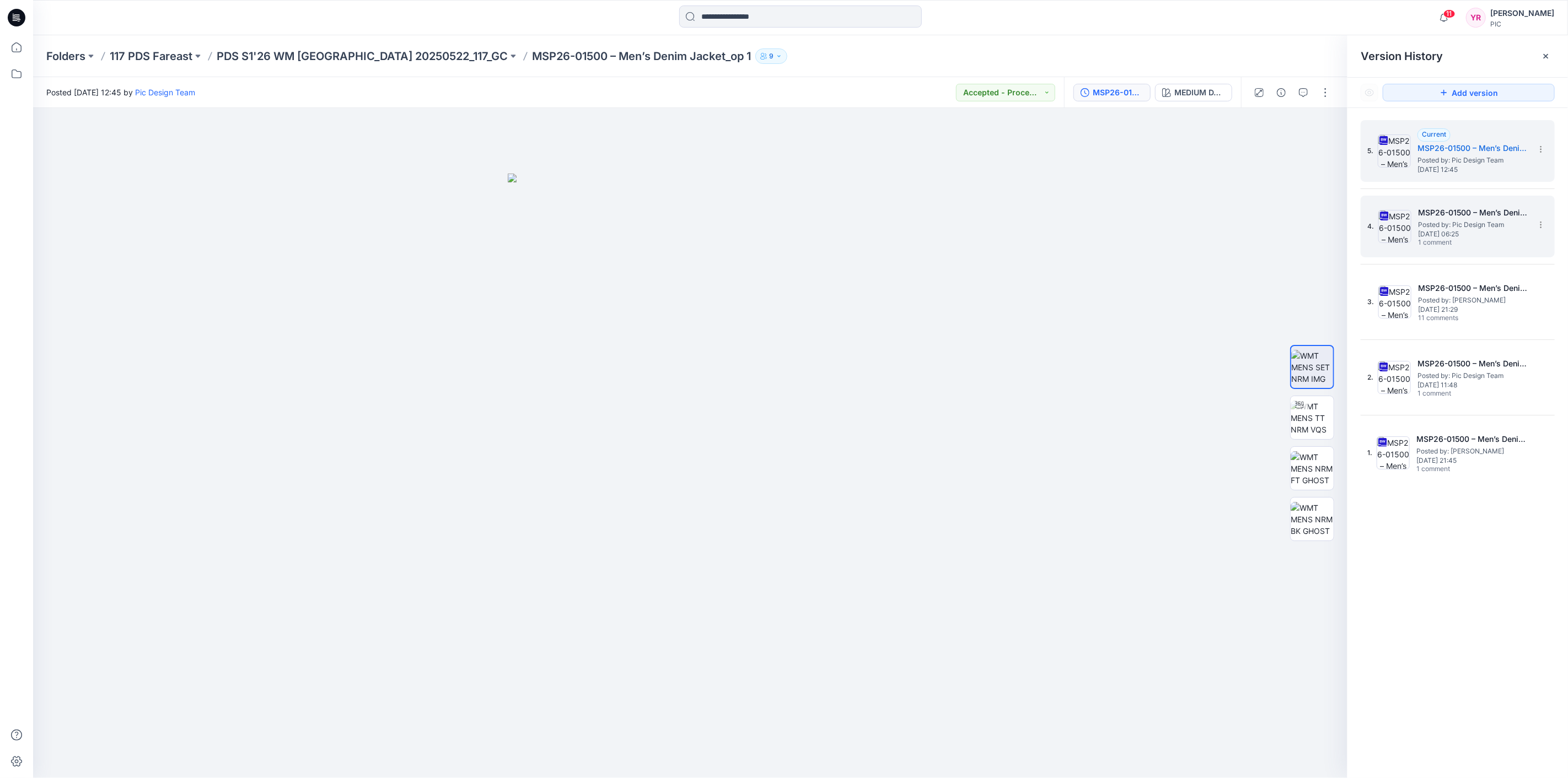
click at [1496, 231] on span "[DATE] 06:25" at bounding box center [1473, 234] width 111 height 7
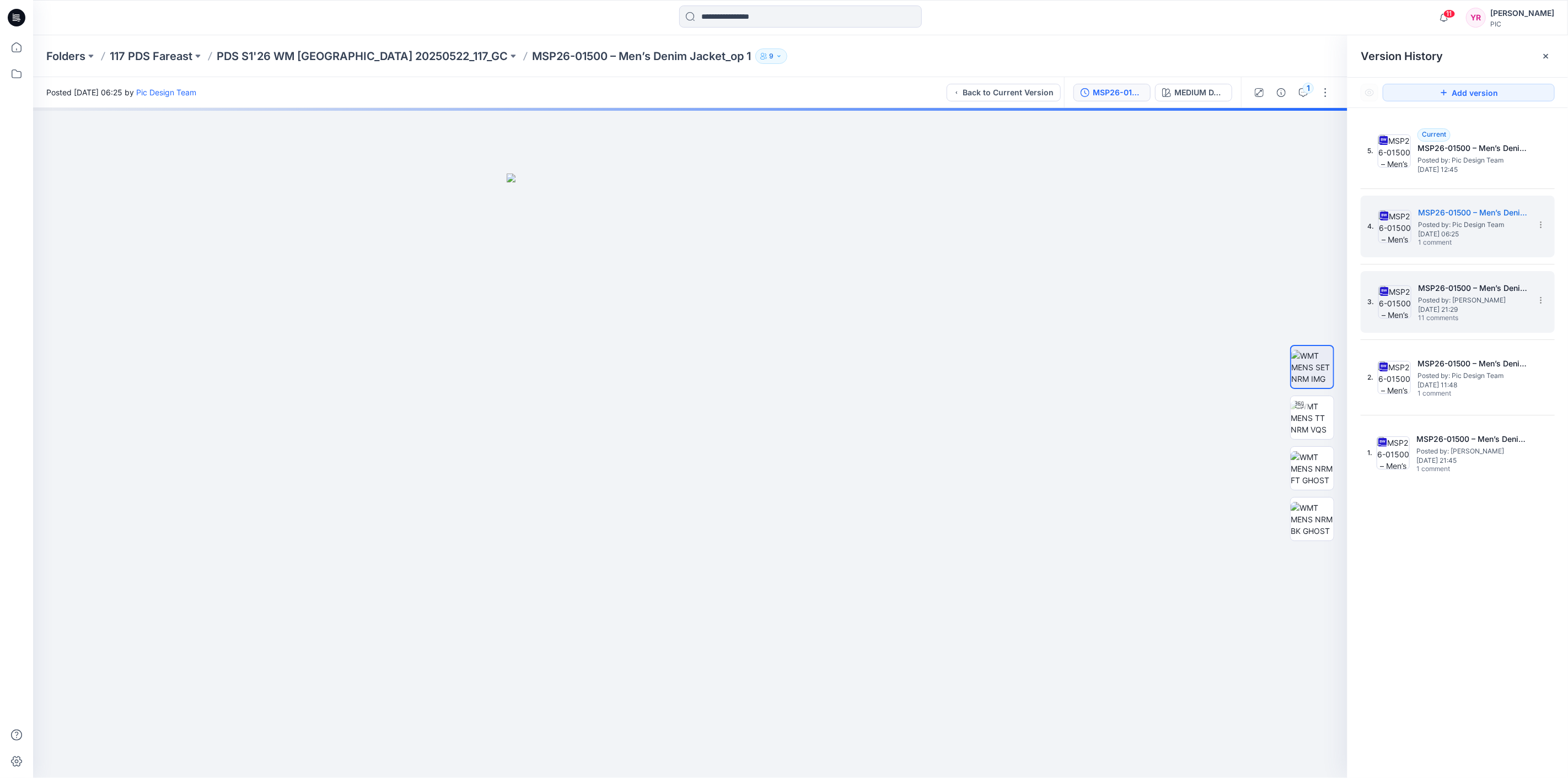
click at [1464, 299] on span "Posted by: [PERSON_NAME]" at bounding box center [1473, 300] width 111 height 11
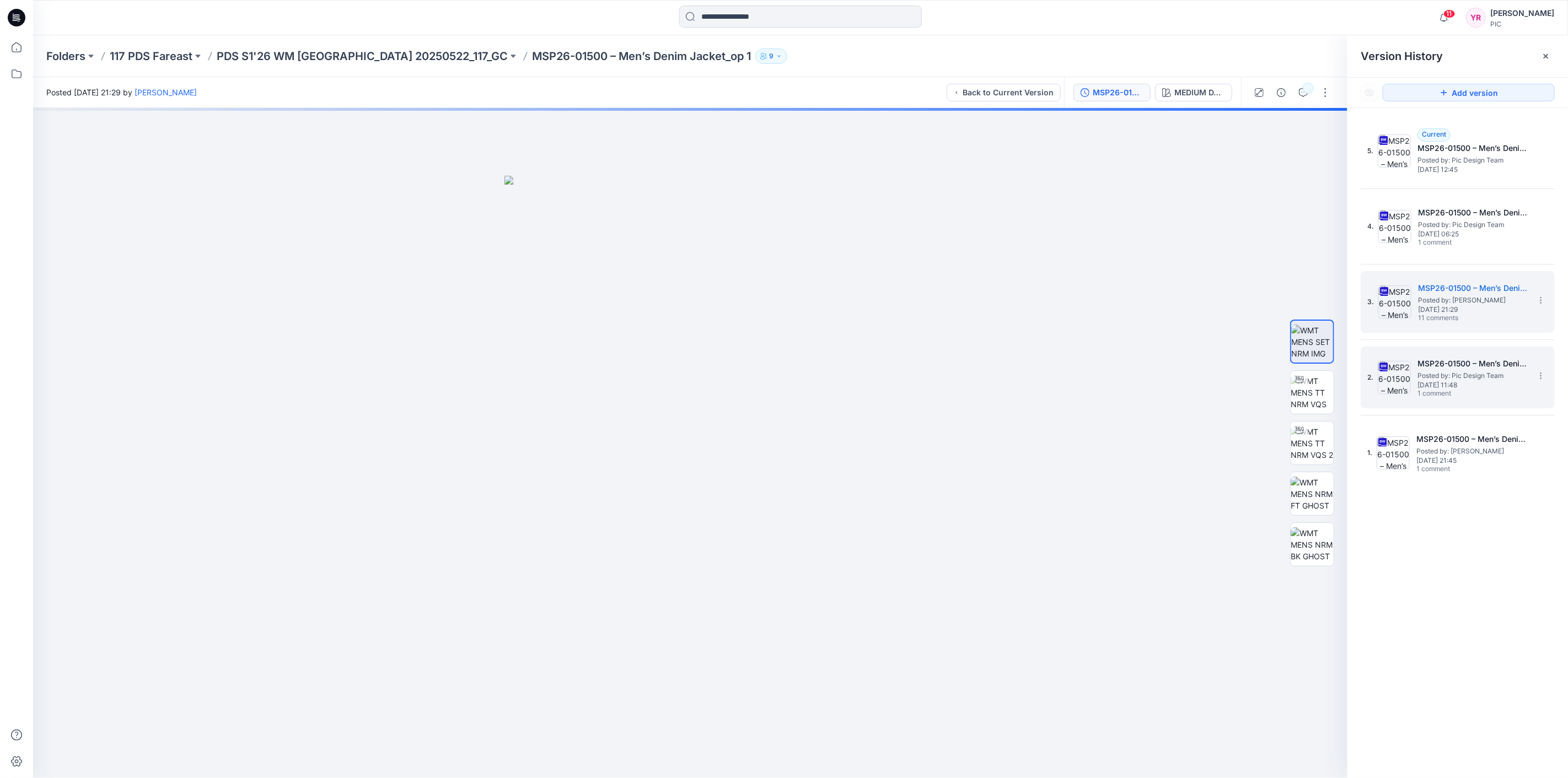
click at [1456, 382] on span "[DATE] 11:48" at bounding box center [1473, 385] width 111 height 7
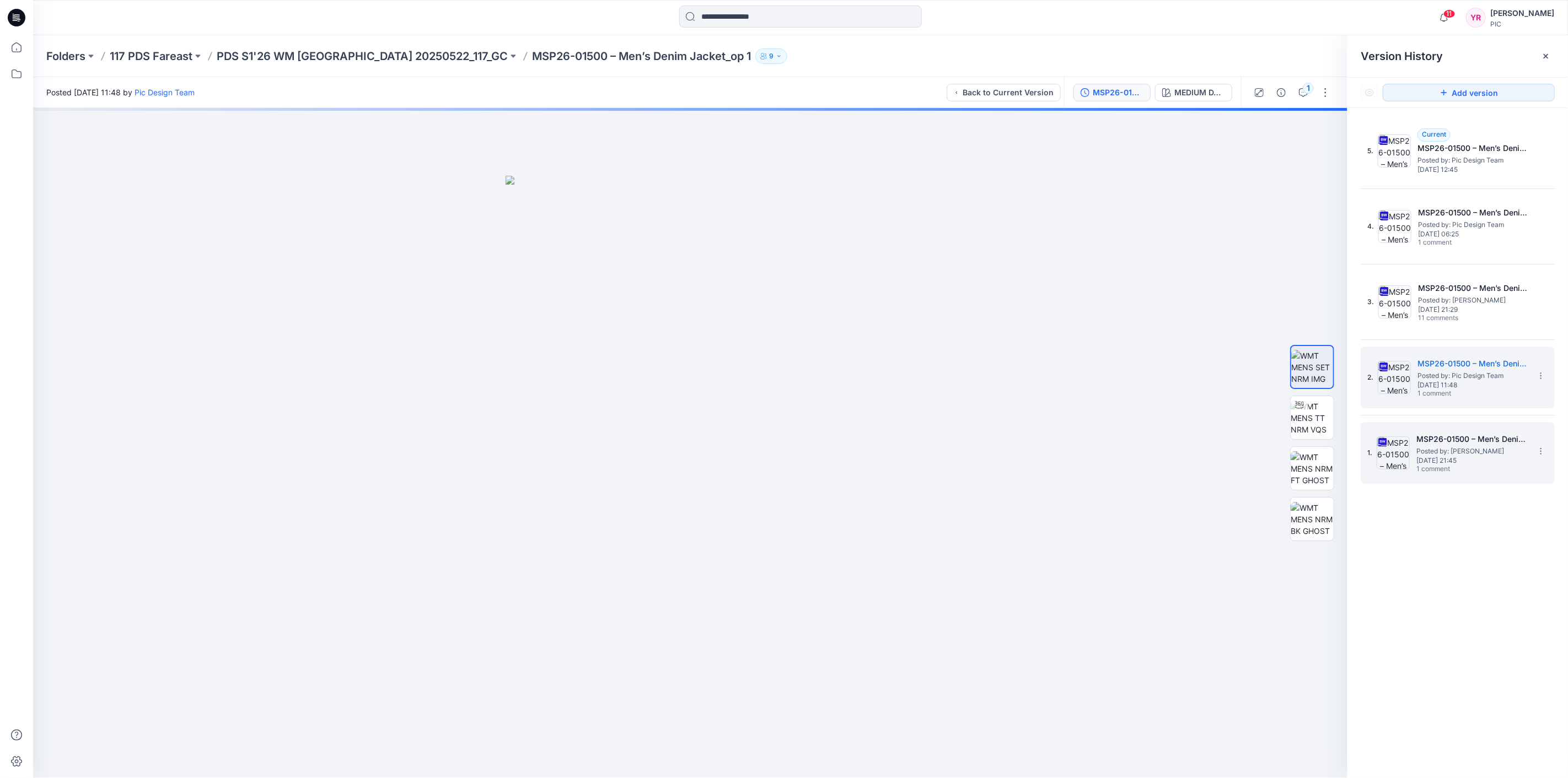
click at [1451, 457] on span "[DATE] 21:45" at bounding box center [1472, 461] width 111 height 7
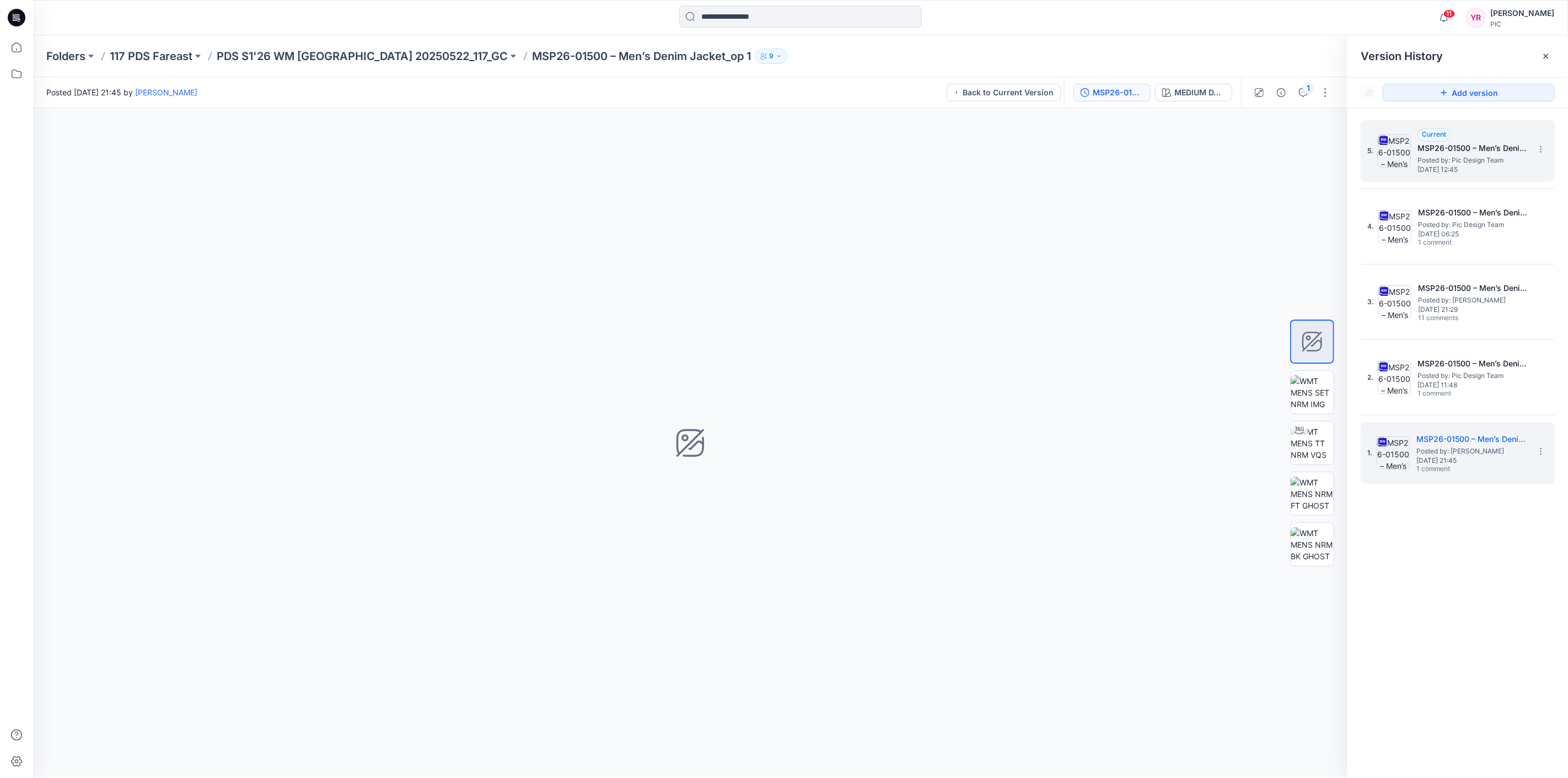
click at [1472, 161] on span "Posted by: Pic Design Team" at bounding box center [1473, 160] width 111 height 11
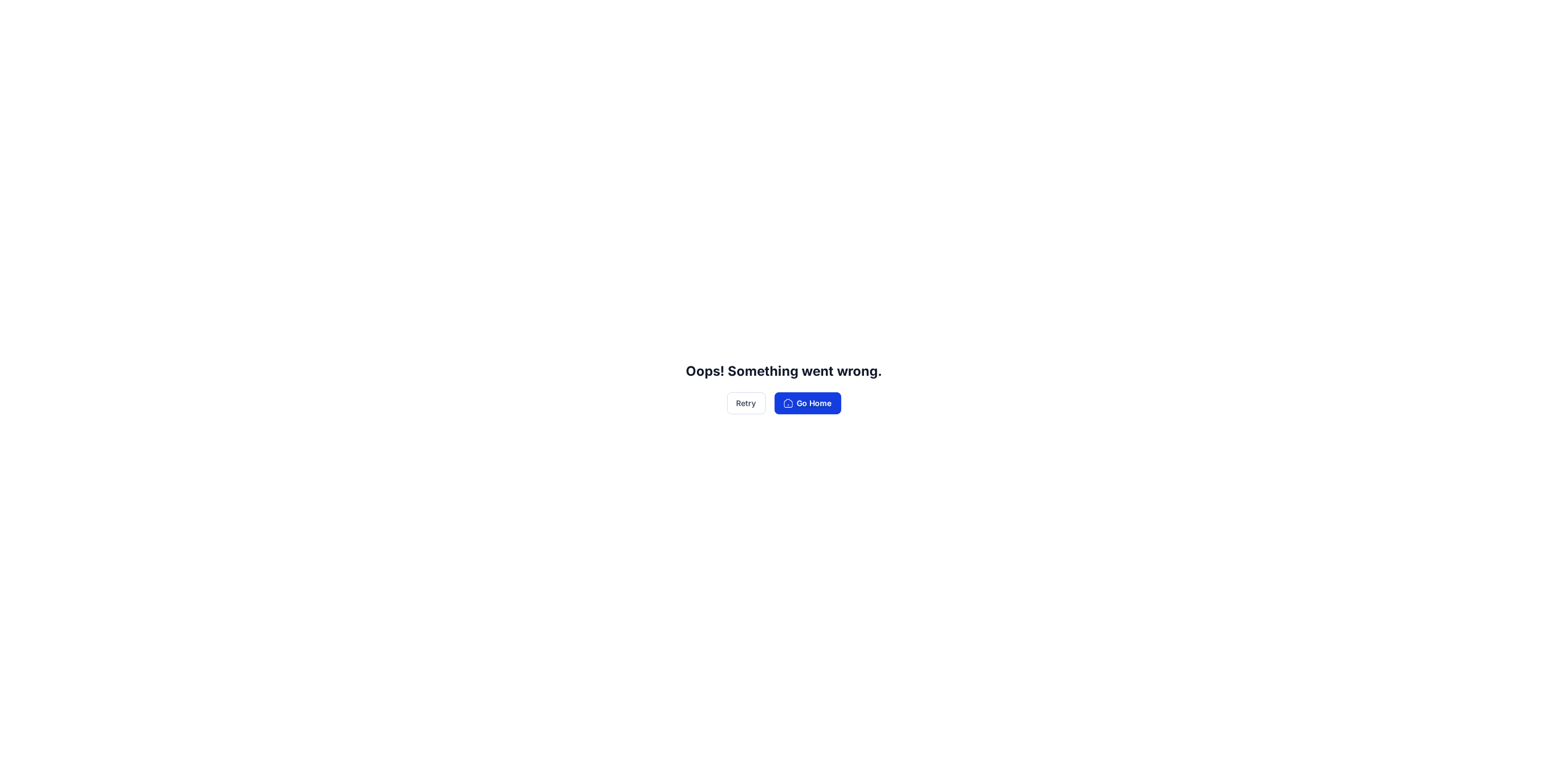
click at [796, 402] on button "Go Home" at bounding box center [808, 403] width 66 height 22
click at [819, 408] on button "Go Home" at bounding box center [808, 403] width 66 height 22
click at [747, 408] on button "Retry" at bounding box center [746, 403] width 39 height 22
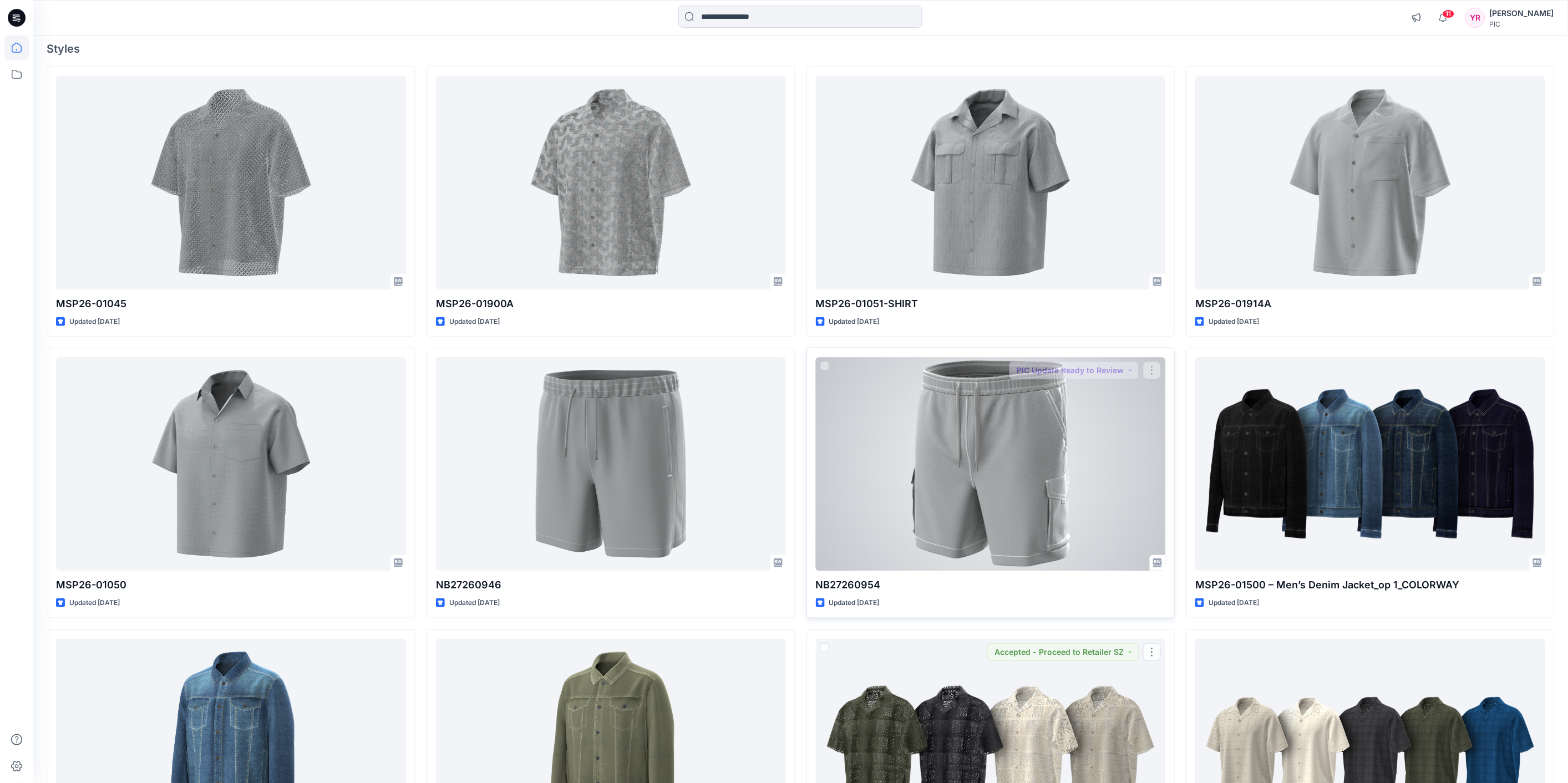
scroll to position [62, 0]
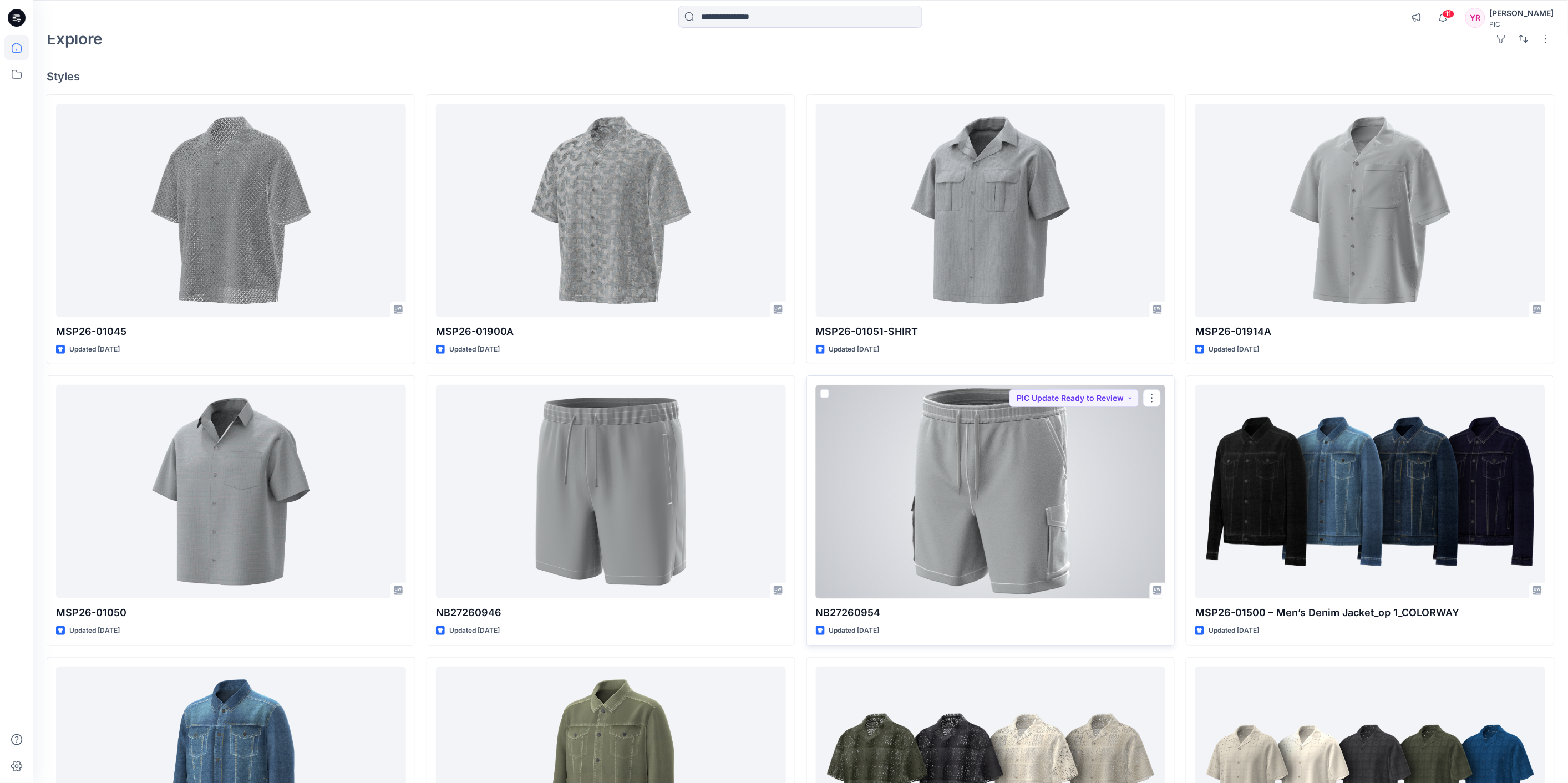
click at [1044, 505] on div at bounding box center [991, 491] width 350 height 213
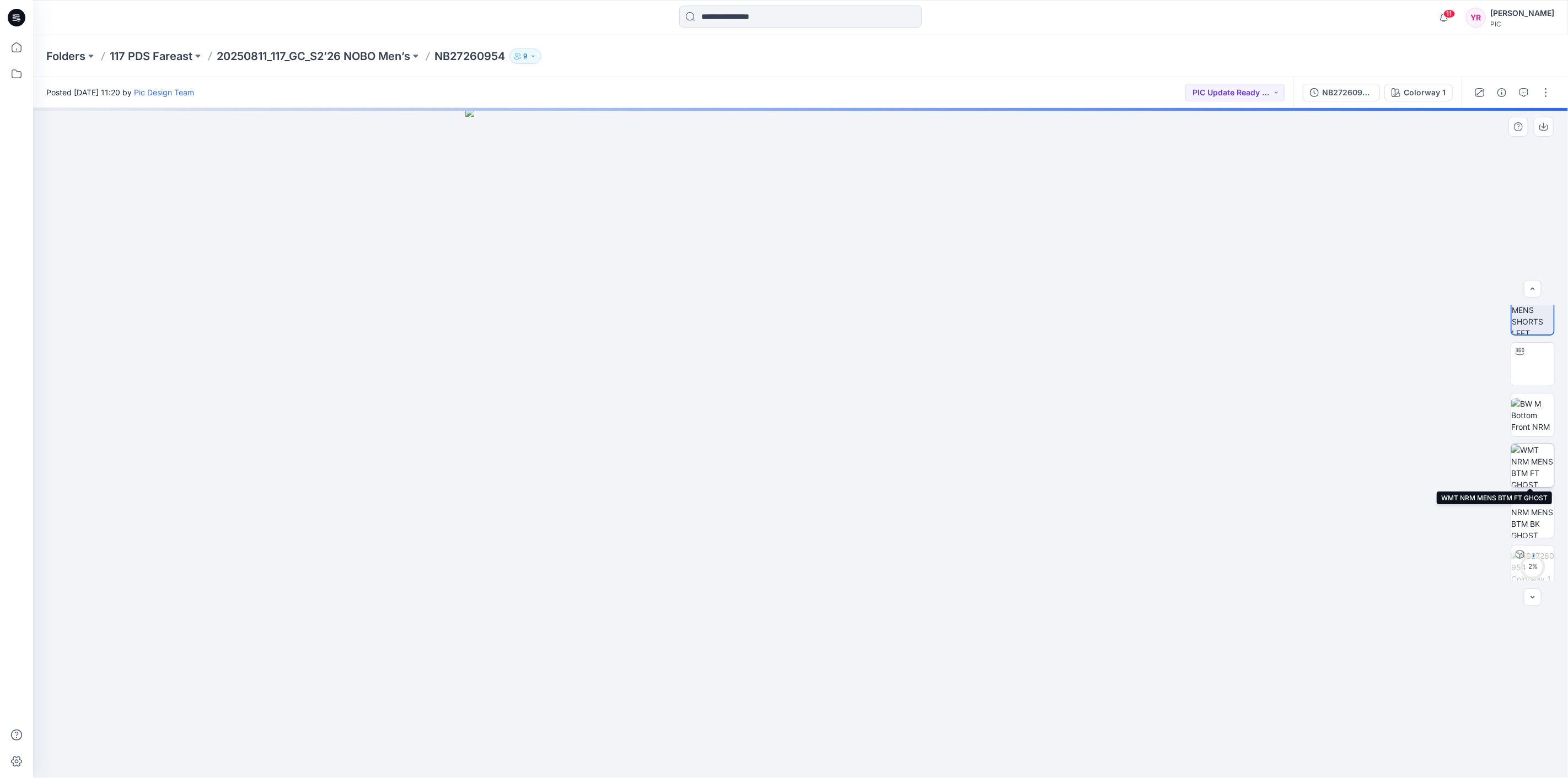
scroll to position [22, 0]
click at [1534, 595] on div at bounding box center [1533, 597] width 18 height 18
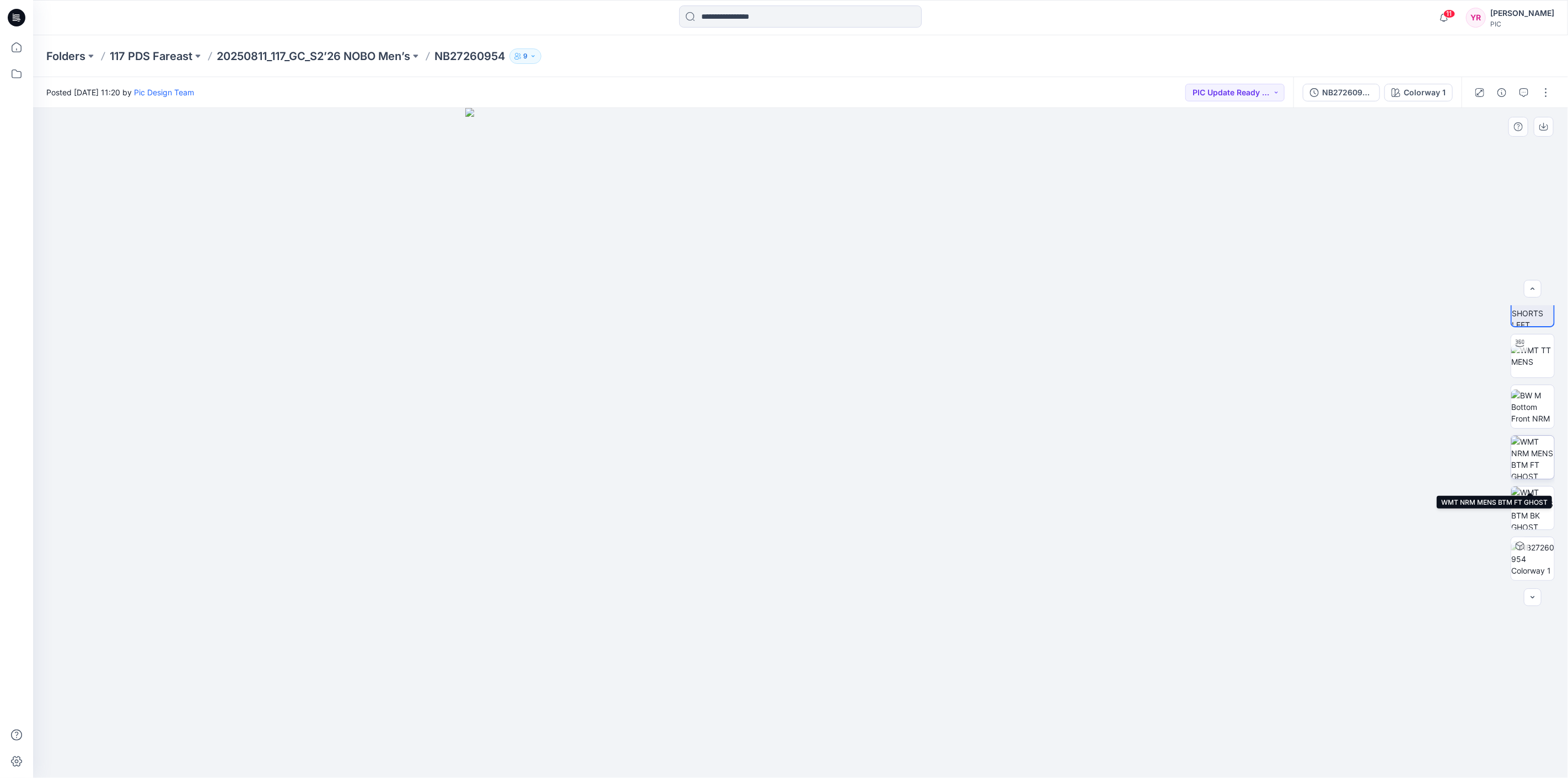
scroll to position [0, 0]
click at [1533, 426] on img at bounding box center [1533, 429] width 43 height 34
click at [1537, 334] on img at bounding box center [1533, 328] width 43 height 43
click at [1533, 433] on img at bounding box center [1533, 429] width 43 height 34
click at [1525, 375] on img at bounding box center [1533, 378] width 43 height 23
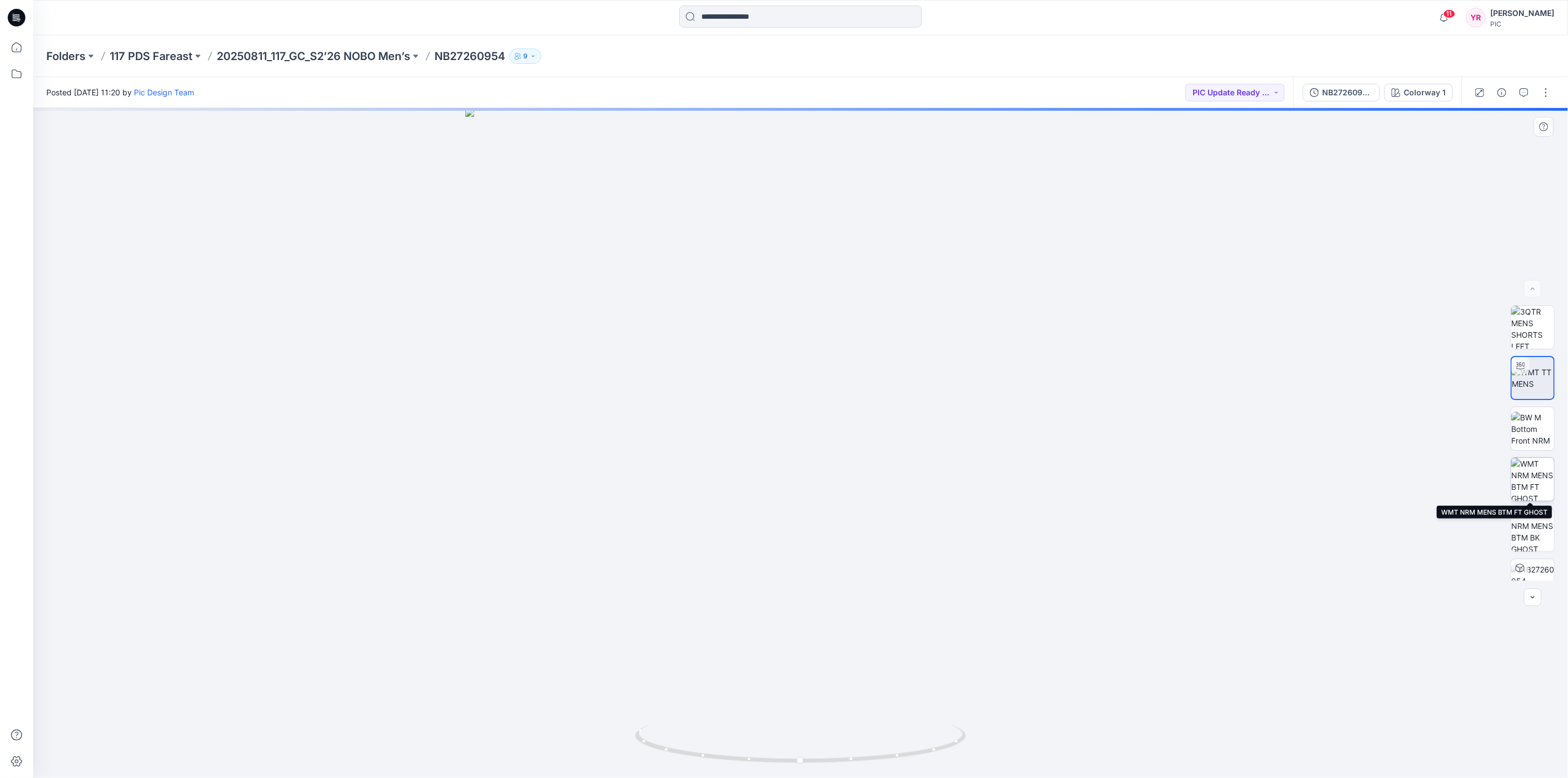
click at [1539, 488] on img at bounding box center [1533, 479] width 43 height 43
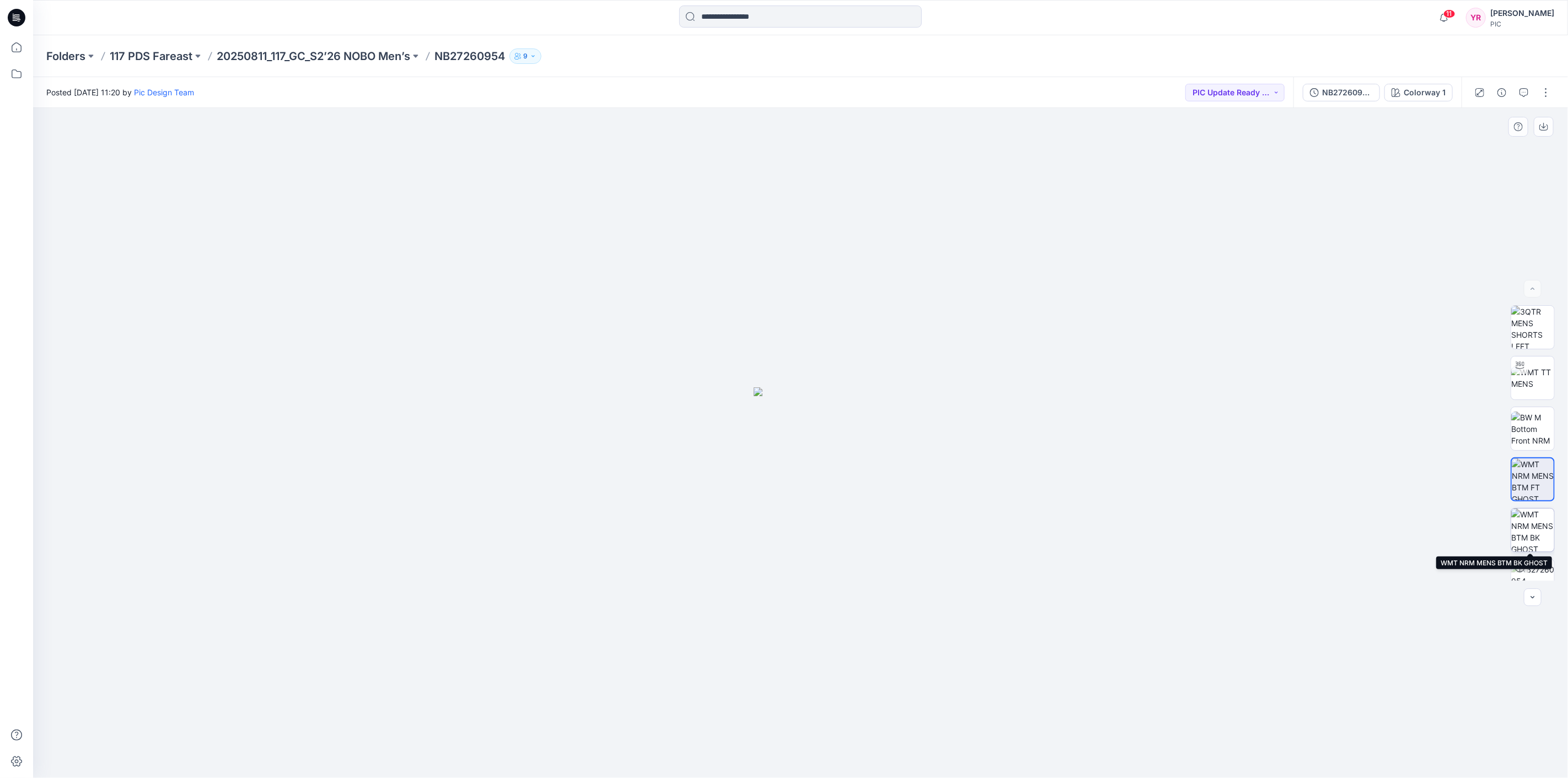
click at [1541, 528] on img at bounding box center [1533, 530] width 43 height 43
click at [1533, 571] on img at bounding box center [1533, 581] width 43 height 34
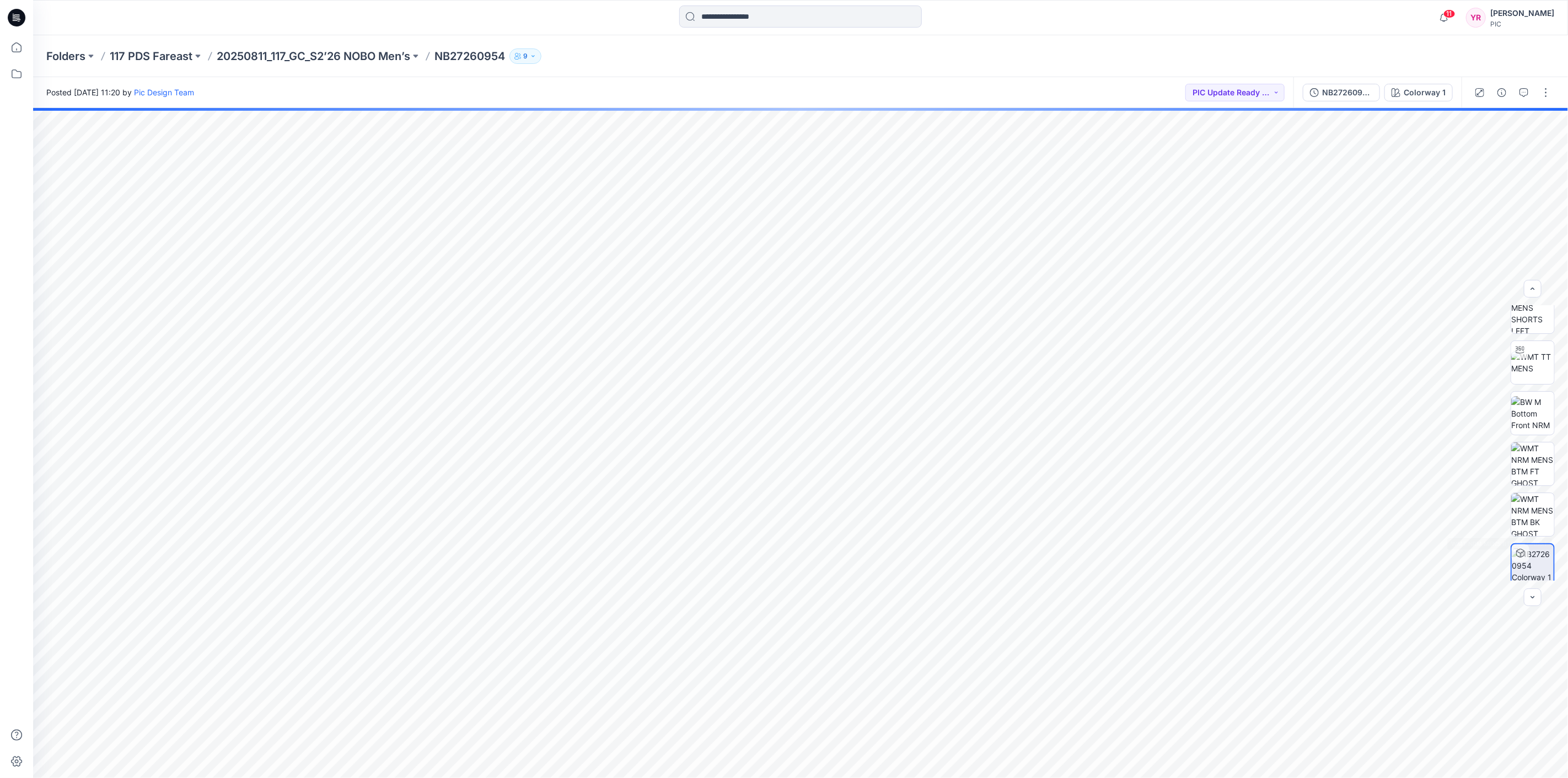
scroll to position [22, 0]
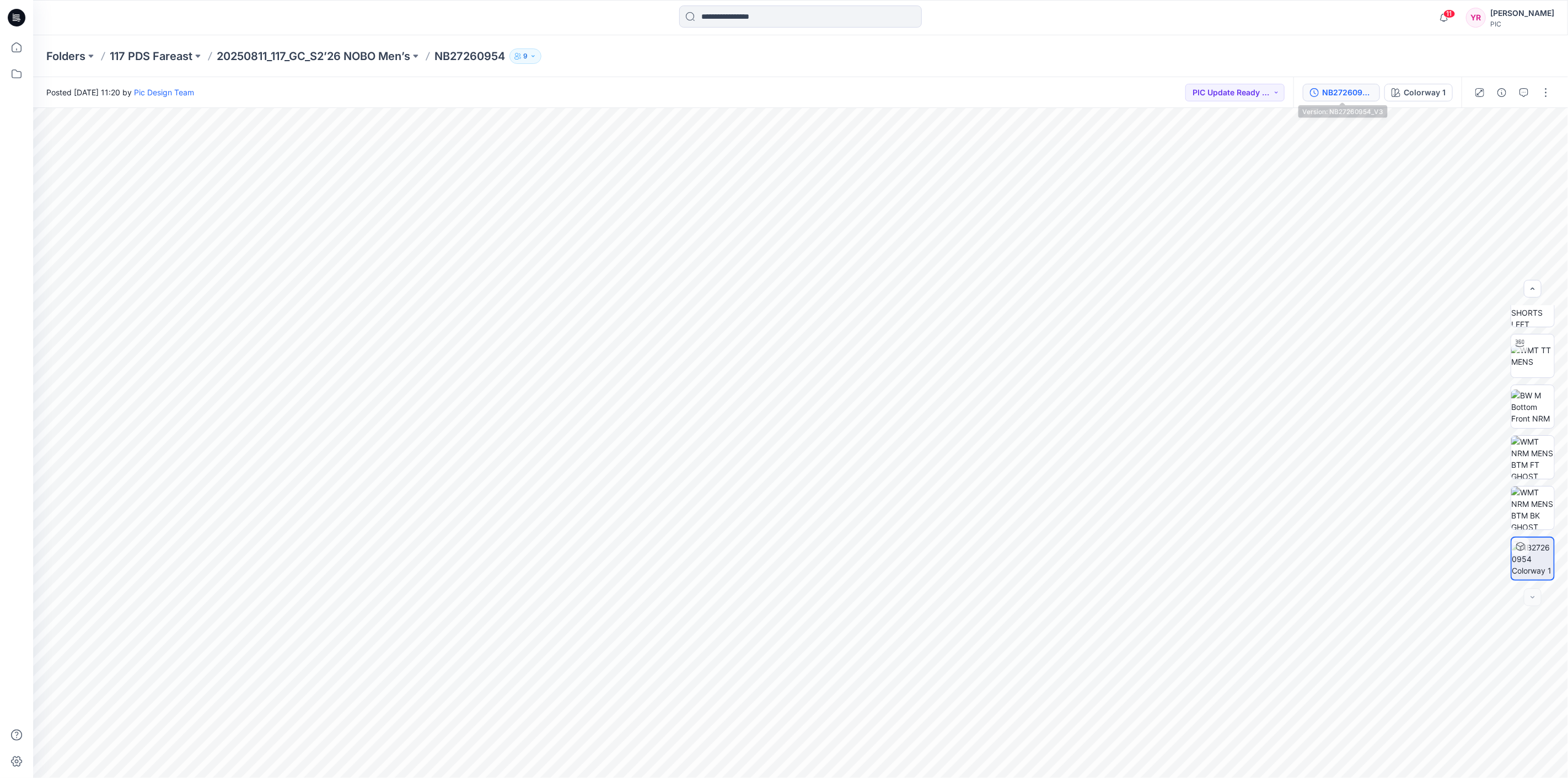
click at [1348, 96] on div "NB27260954_V3" at bounding box center [1348, 93] width 51 height 12
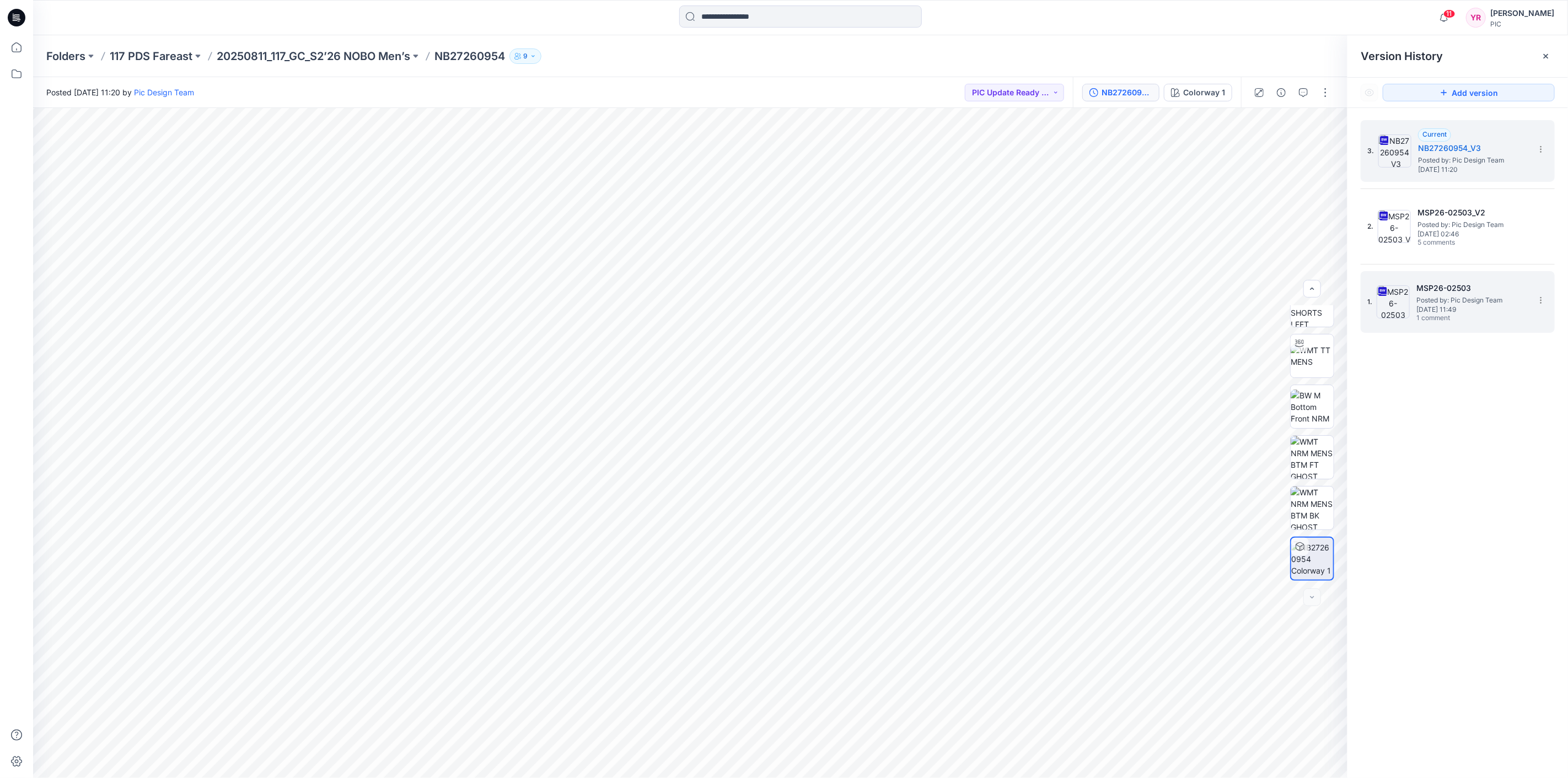
click at [1415, 311] on div "1. MSP26-02503 Posted by: Pic Design Team [DATE] 11:49 1 comment" at bounding box center [1449, 302] width 165 height 53
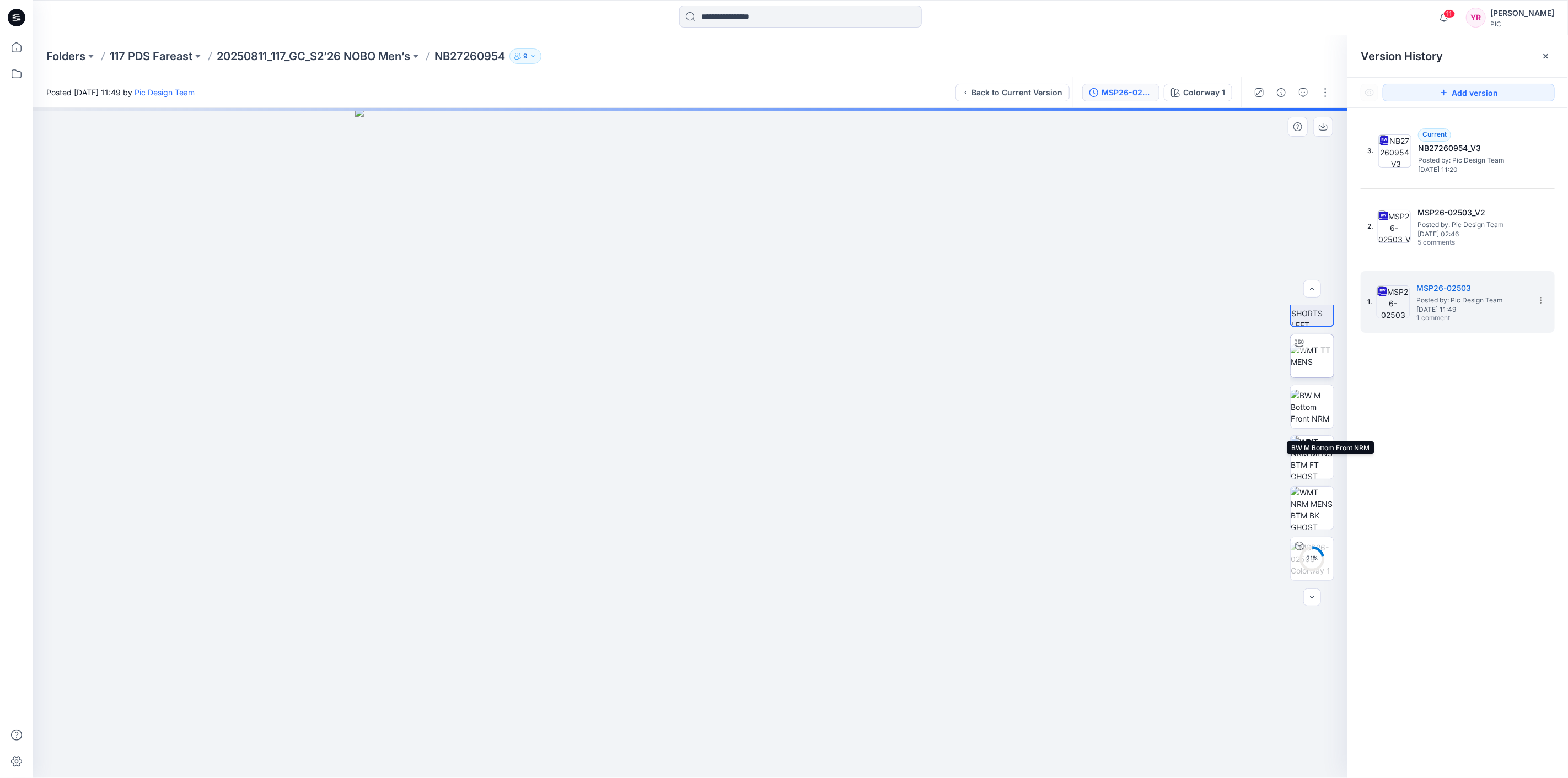
scroll to position [0, 0]
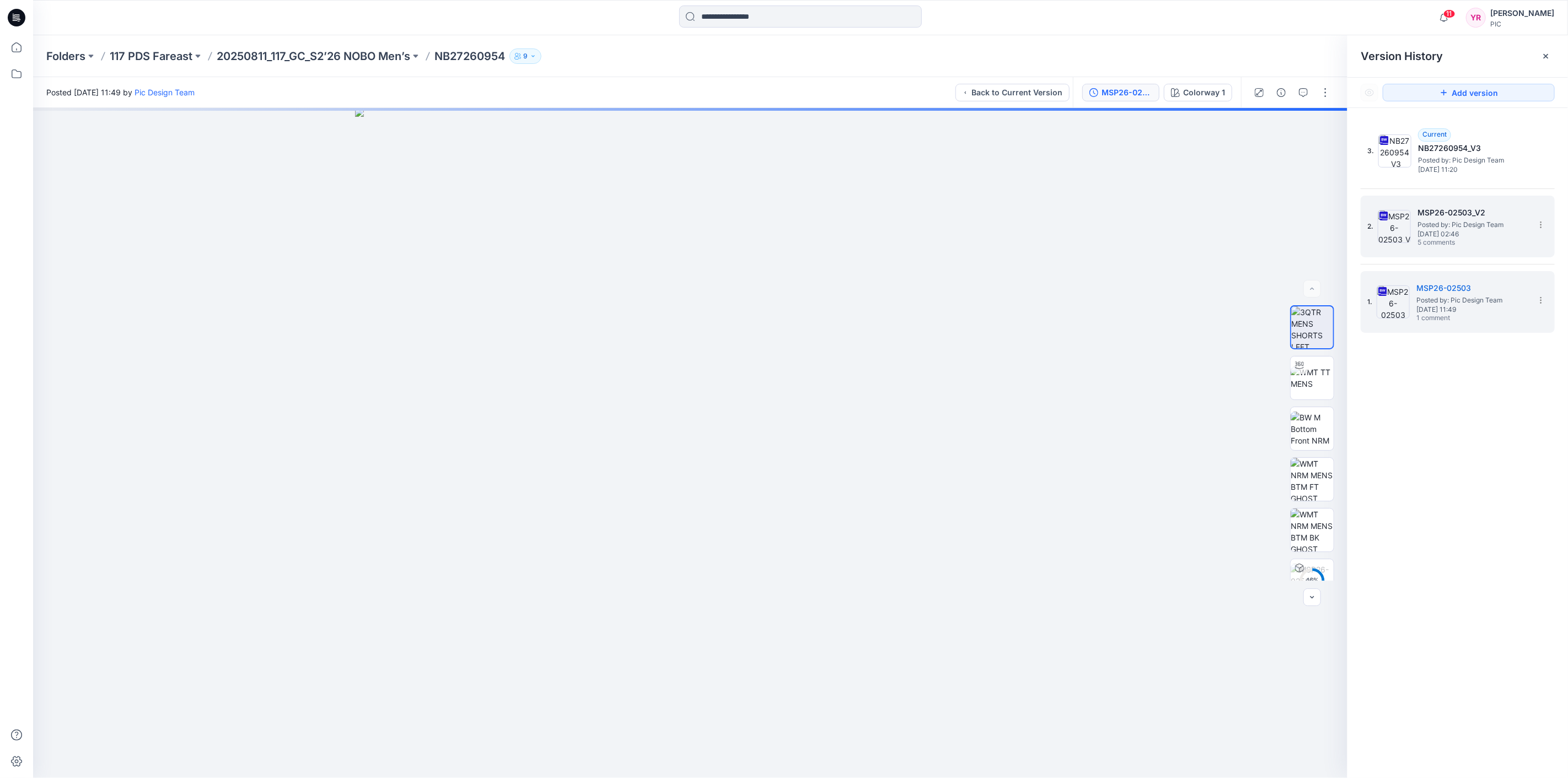
click at [1463, 217] on h5 "MSP26-02503_V2" at bounding box center [1473, 213] width 111 height 13
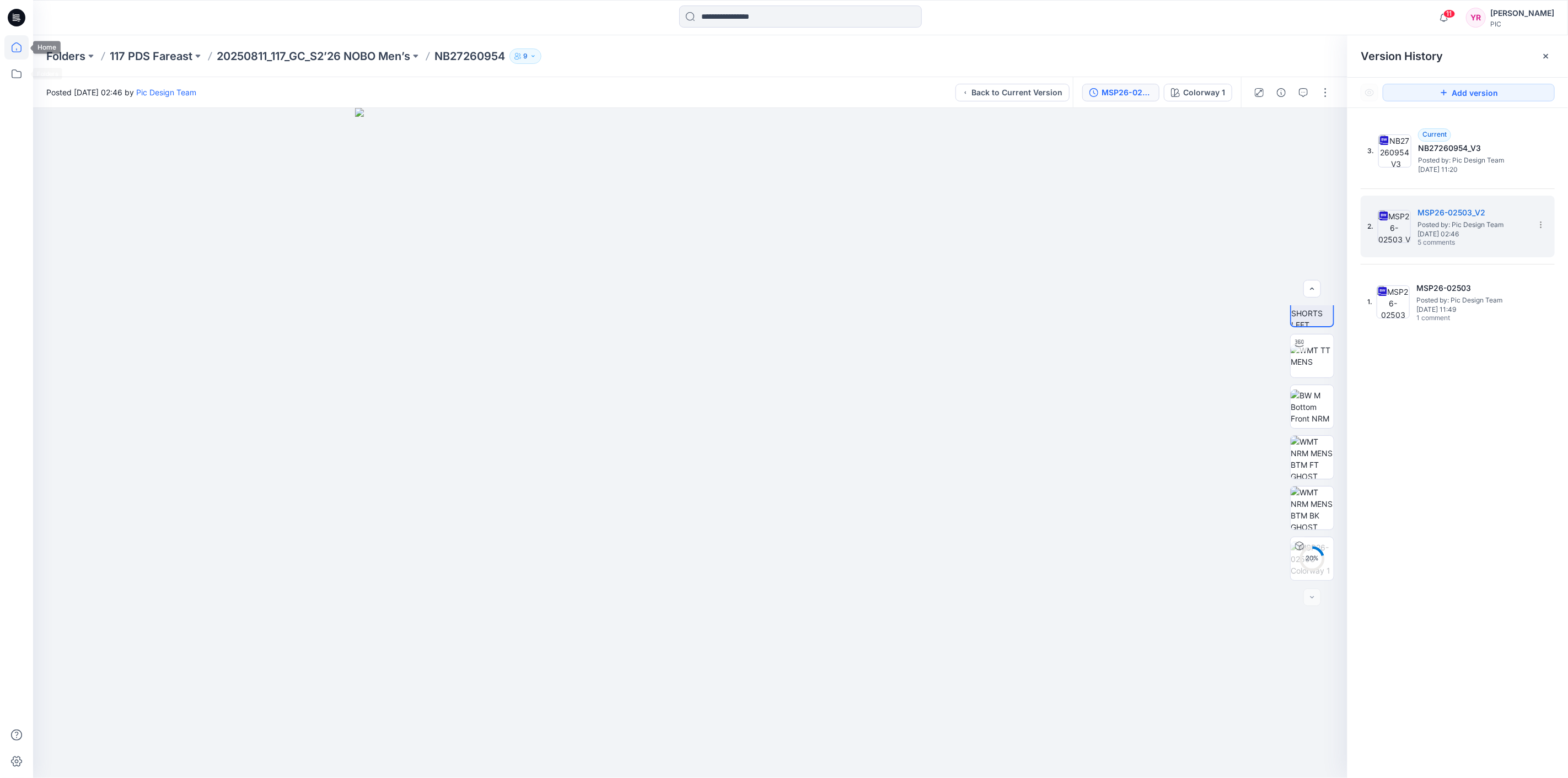
click at [19, 46] on icon at bounding box center [16, 47] width 24 height 24
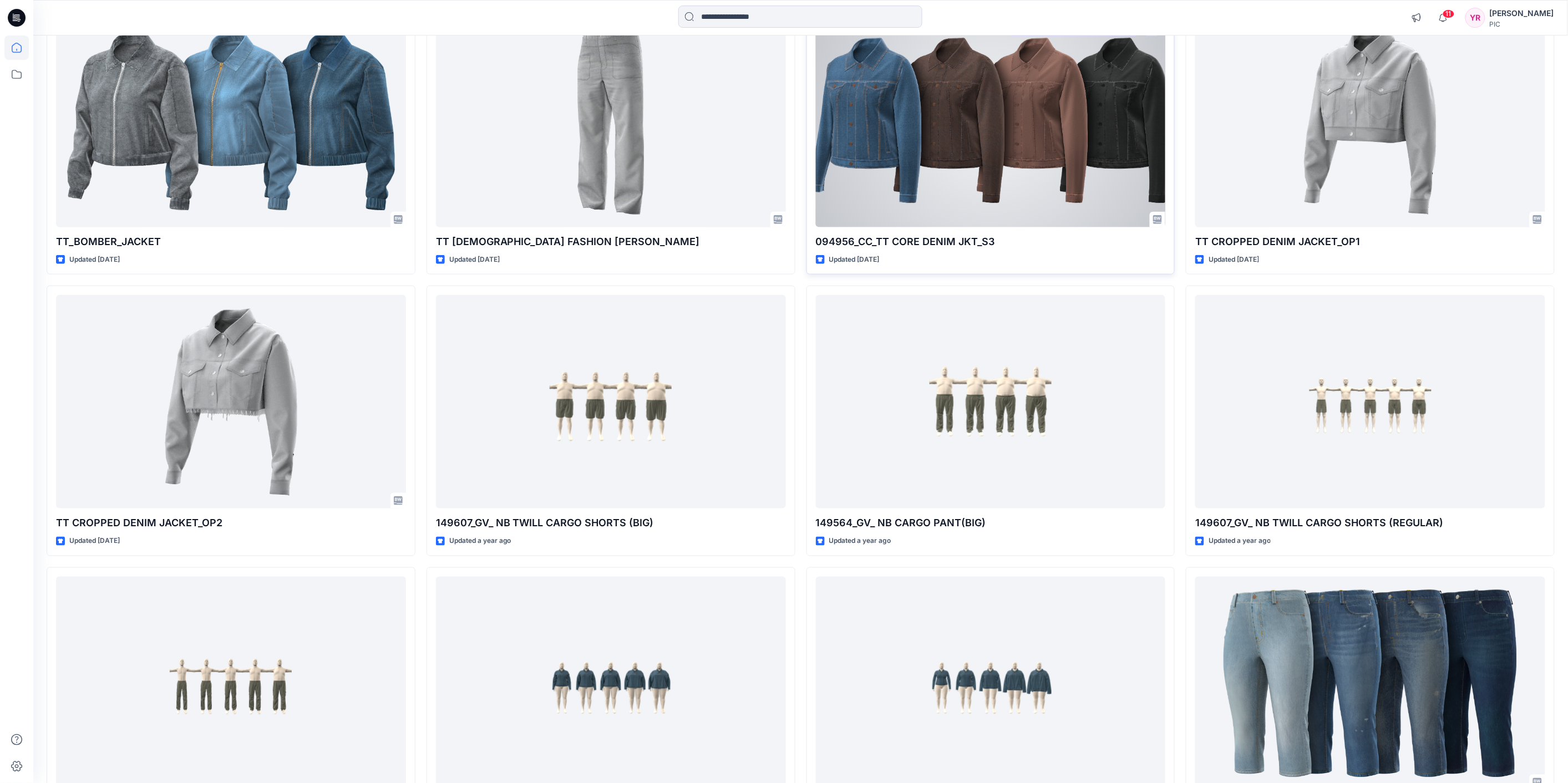
scroll to position [2441, 0]
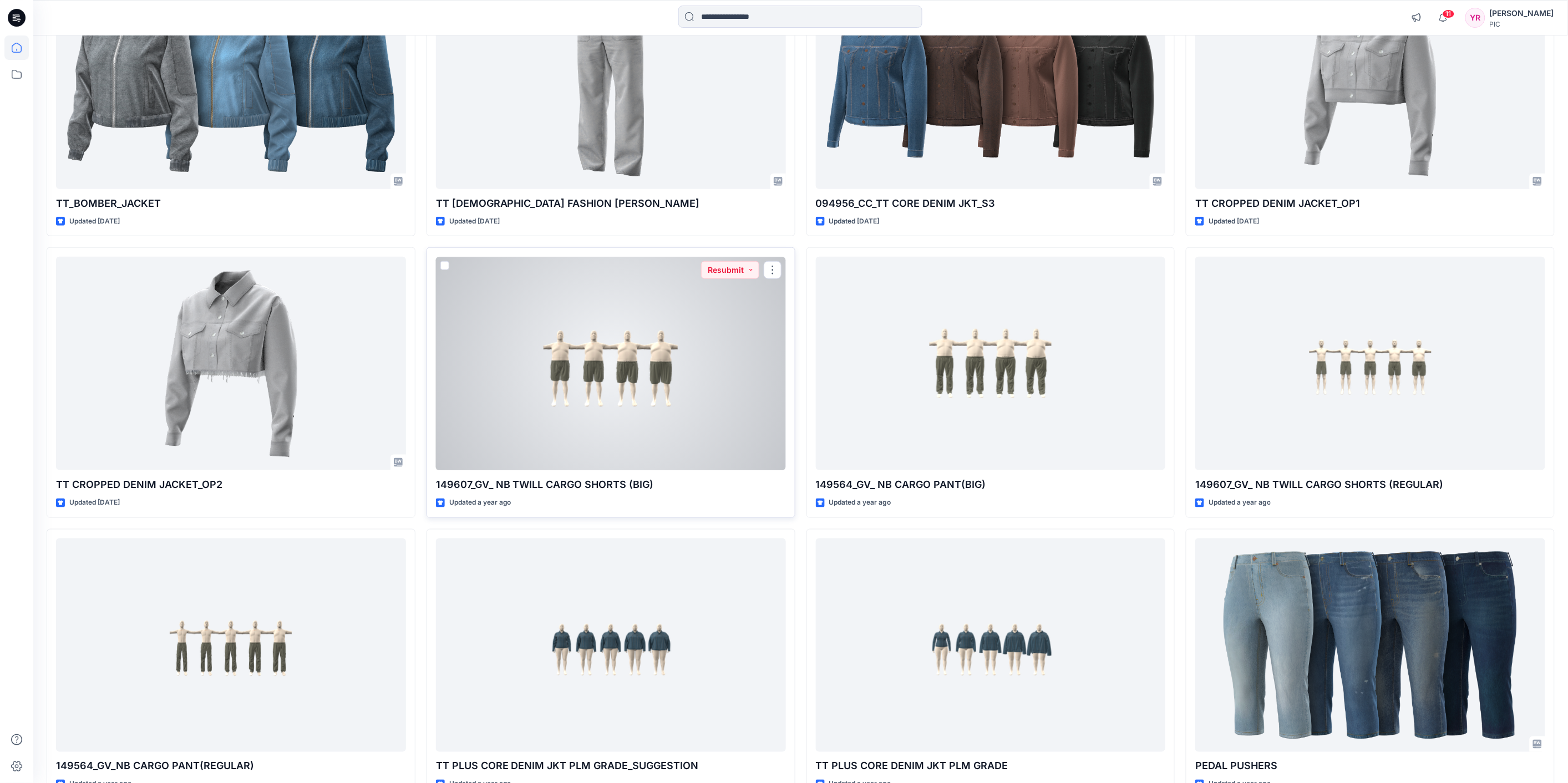
click at [662, 367] on div at bounding box center [611, 364] width 350 height 213
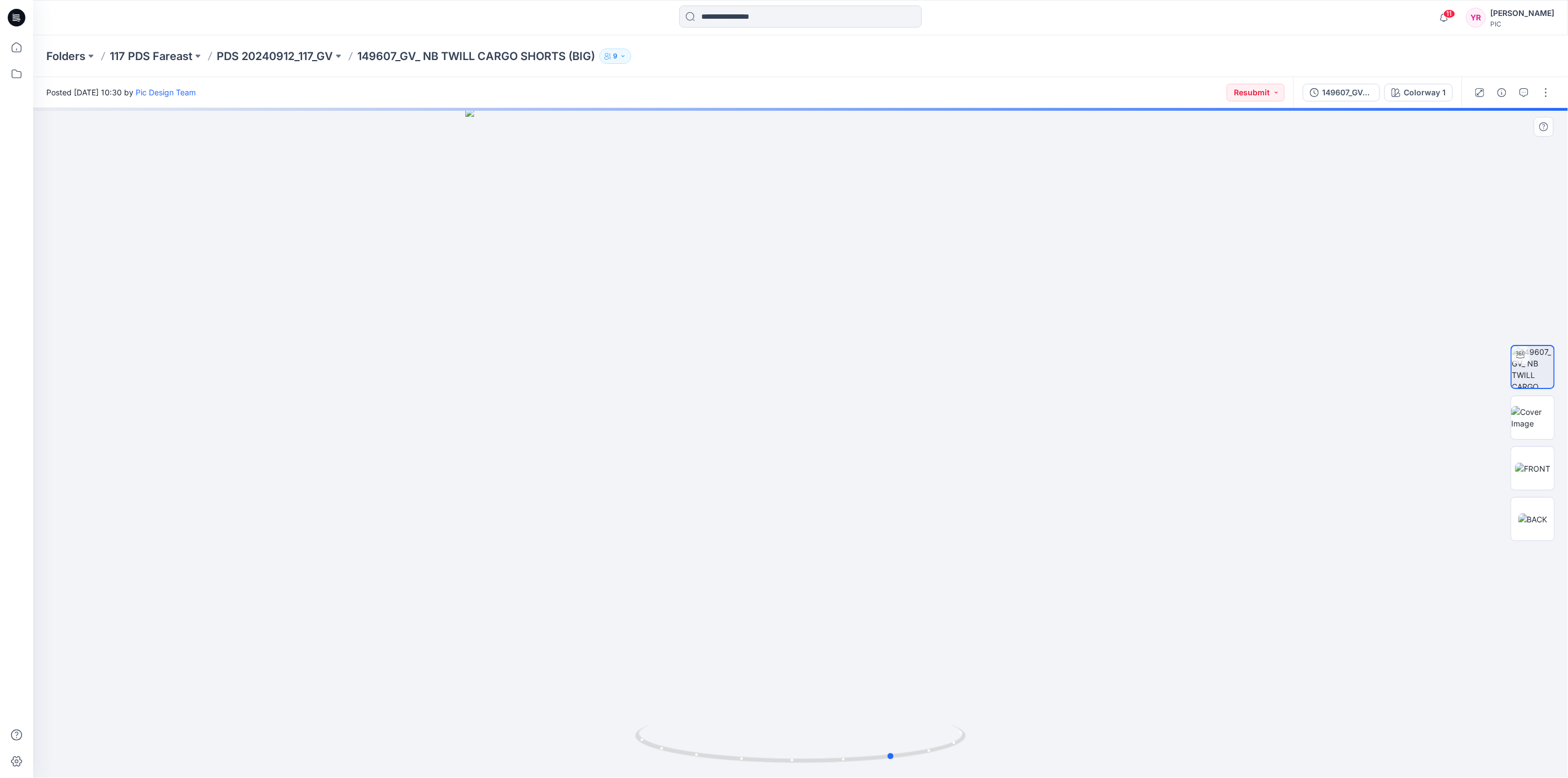
drag, startPoint x: 961, startPoint y: 744, endPoint x: 1066, endPoint y: 725, distance: 106.7
click at [1056, 727] on div at bounding box center [800, 443] width 1535 height 670
click at [1540, 428] on img at bounding box center [1533, 417] width 43 height 23
click at [18, 49] on icon at bounding box center [16, 47] width 24 height 24
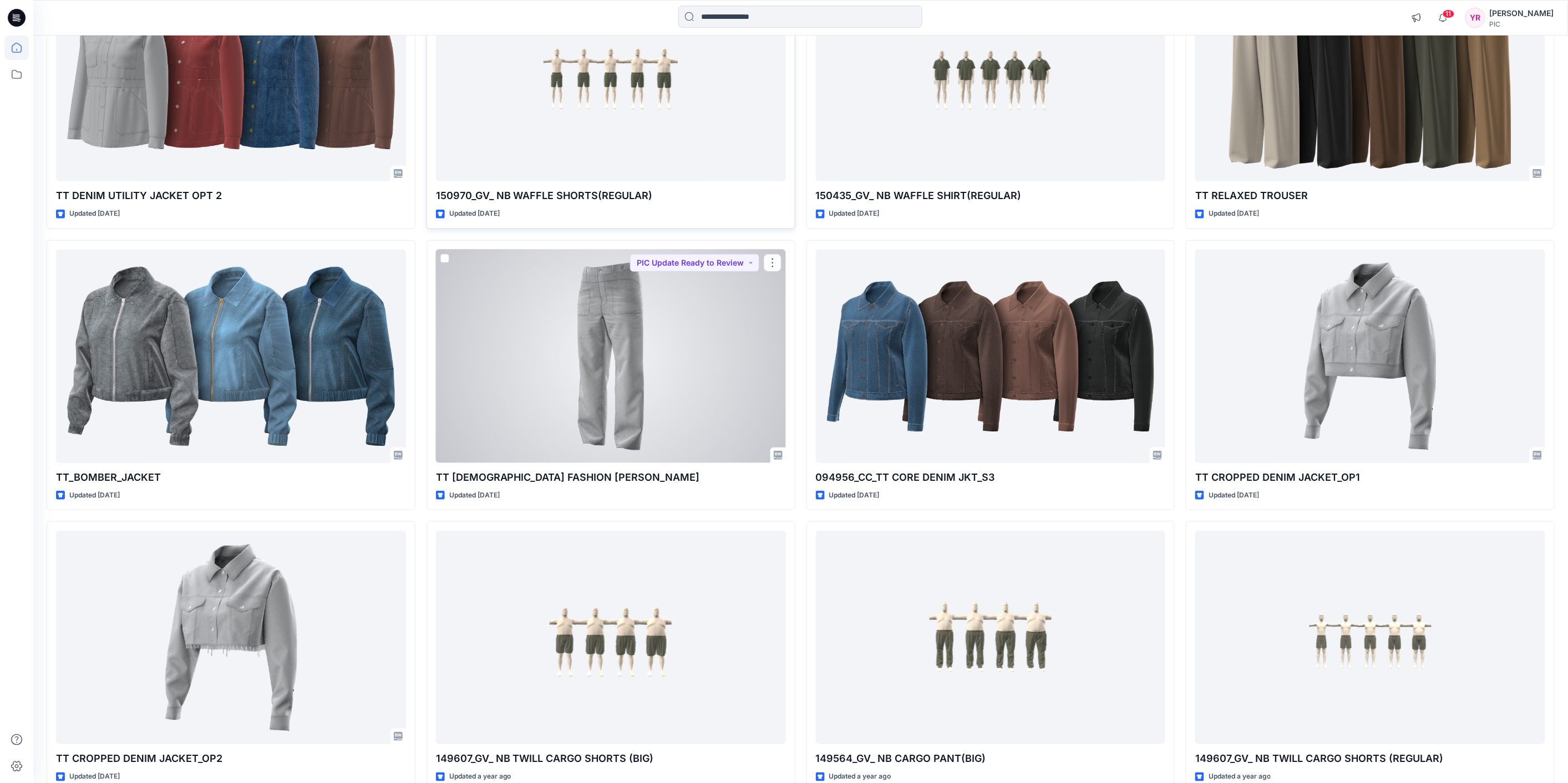
scroll to position [2341, 0]
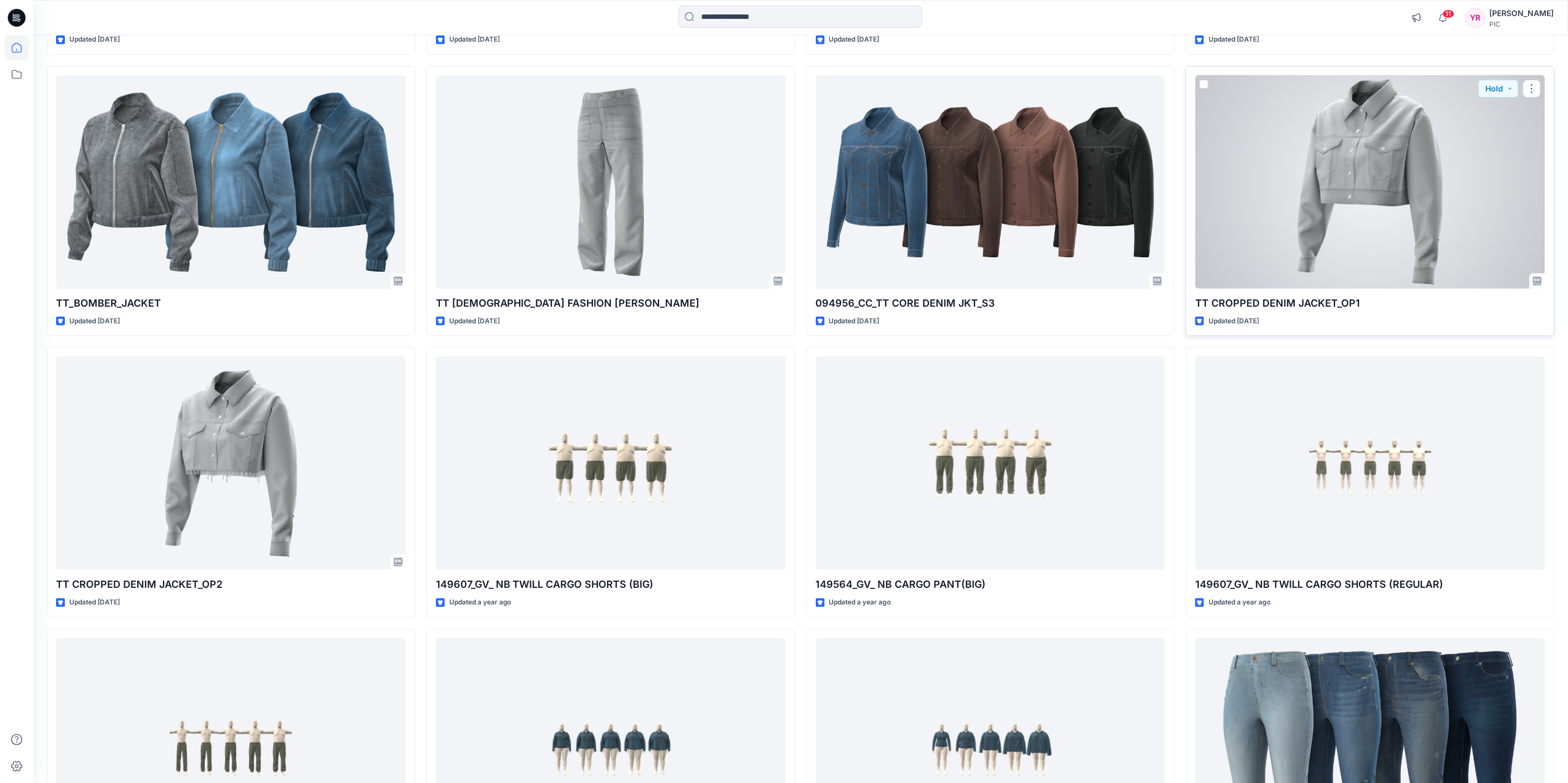
click at [1411, 168] on div at bounding box center [1371, 182] width 350 height 213
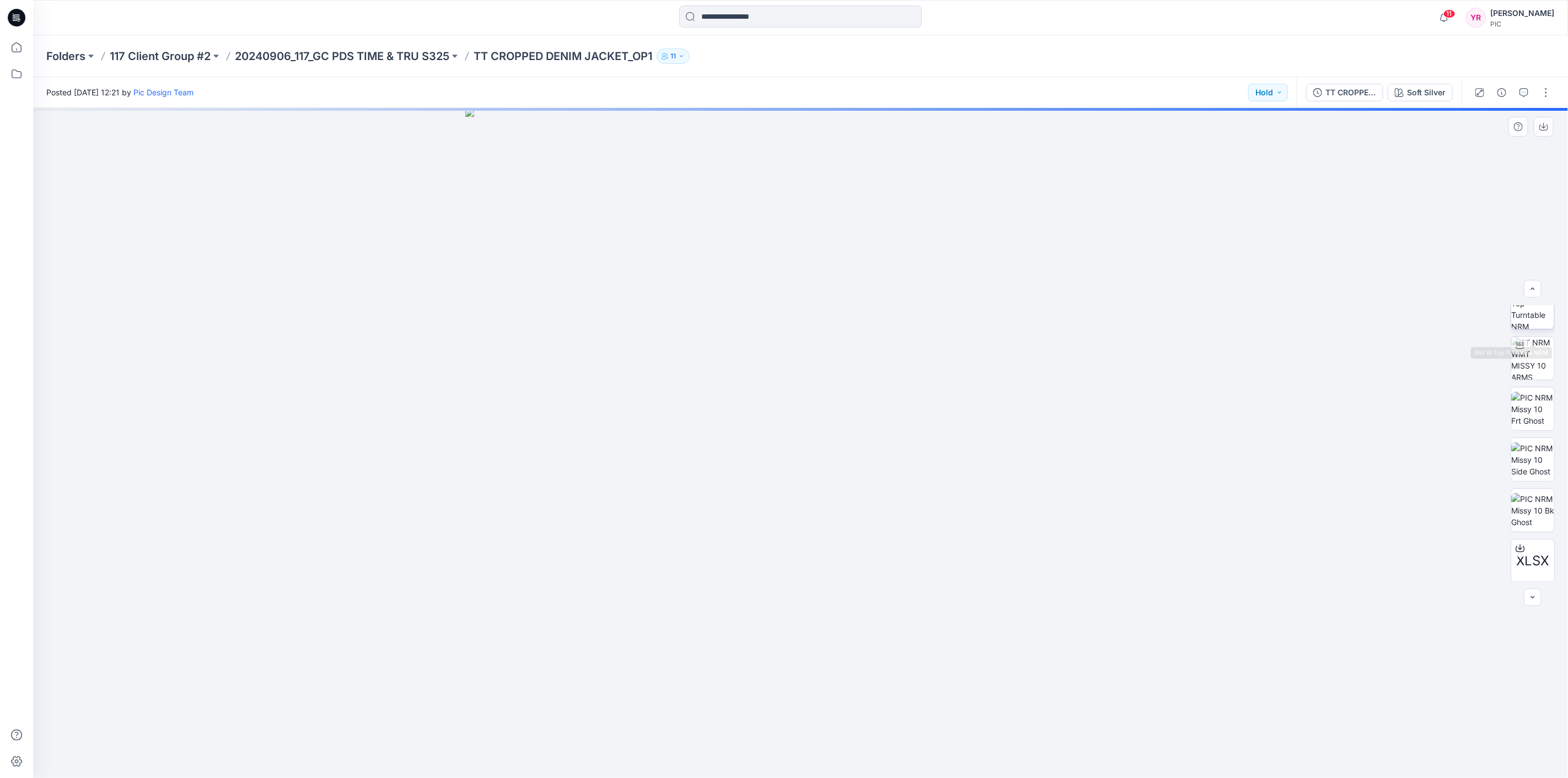
scroll to position [72, 0]
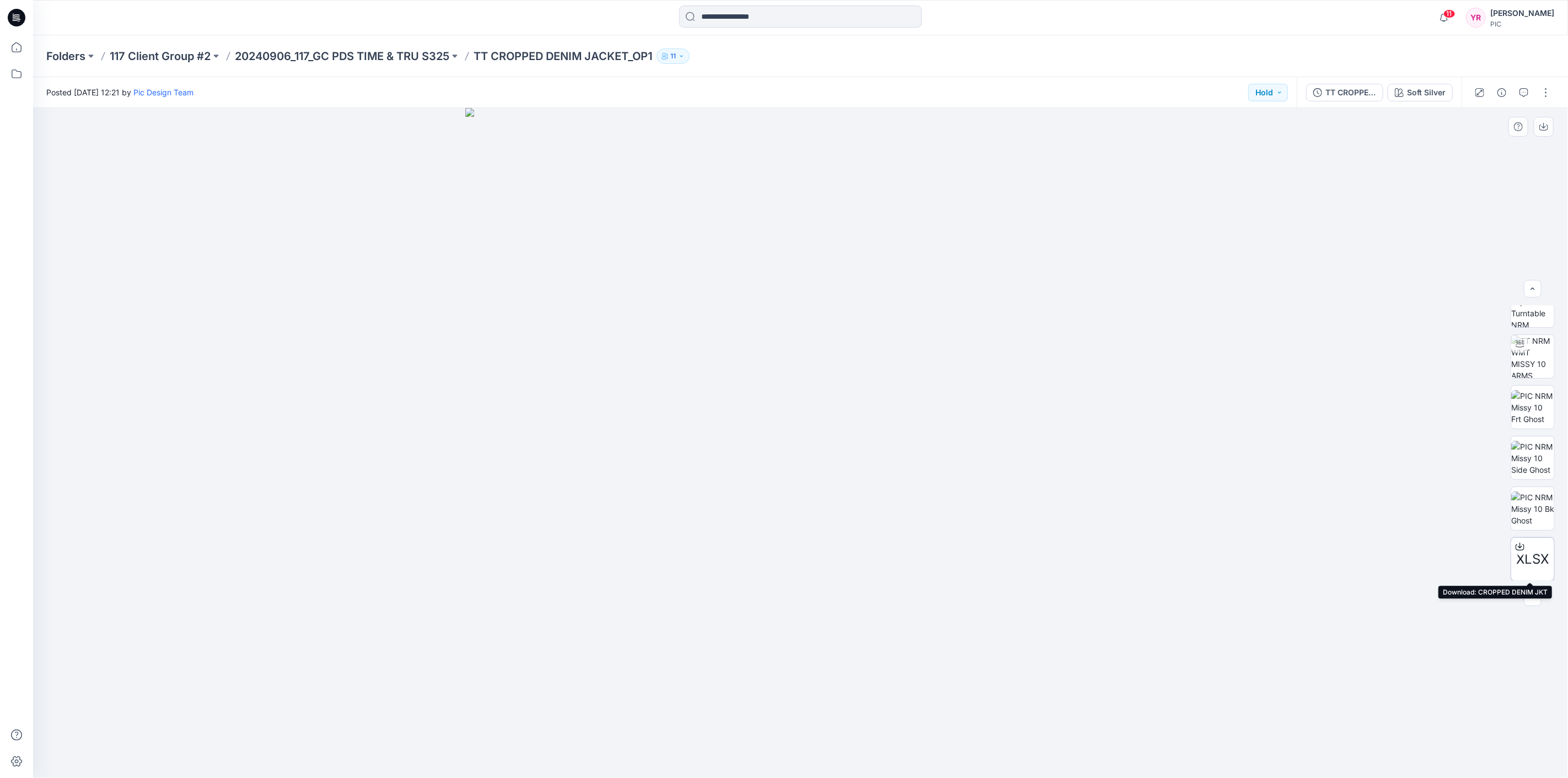
click at [1516, 546] on icon at bounding box center [1520, 547] width 9 height 9
click at [1550, 132] on button "button" at bounding box center [1543, 126] width 20 height 20
click at [1544, 130] on icon "button" at bounding box center [1544, 128] width 9 height 6
